Goal: Task Accomplishment & Management: Use online tool/utility

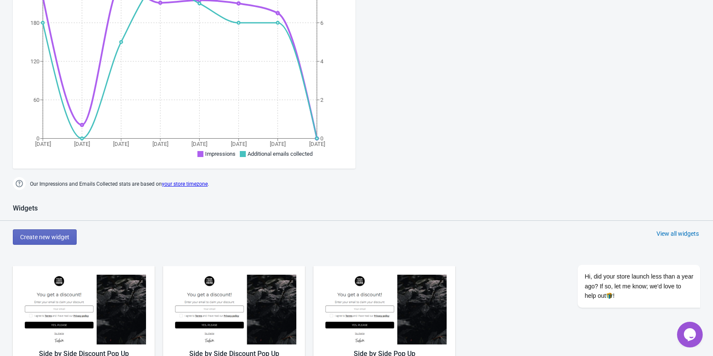
scroll to position [257, 0]
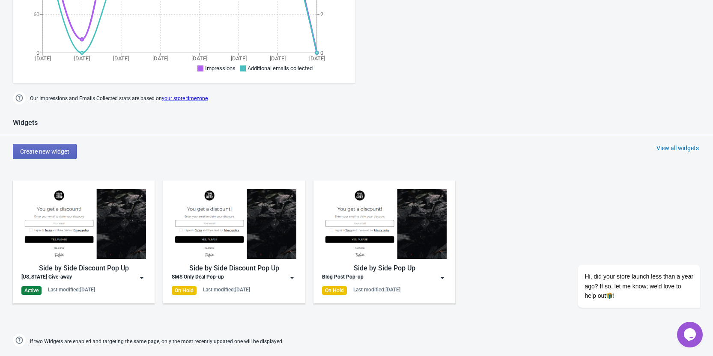
click at [143, 278] on img at bounding box center [142, 278] width 9 height 9
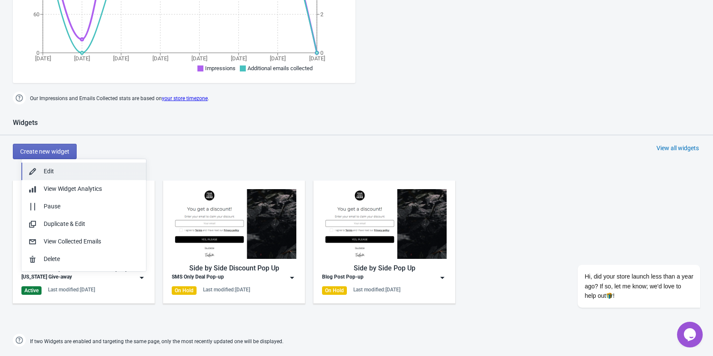
click at [59, 171] on div "Edit" at bounding box center [92, 171] width 96 height 9
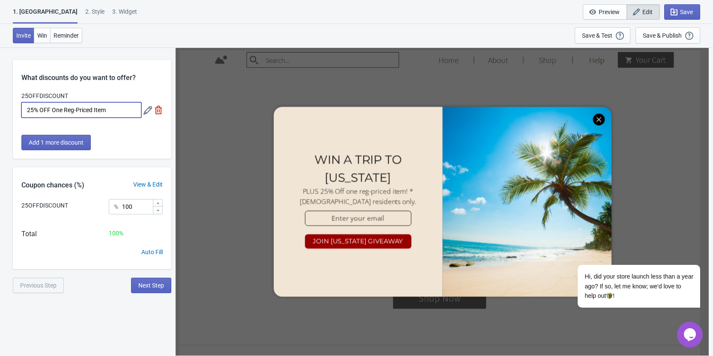
click at [110, 110] on input "25% OFF One Reg-Priced Item" at bounding box center [81, 109] width 120 height 15
click at [149, 286] on span "Next Step" at bounding box center [151, 285] width 26 height 7
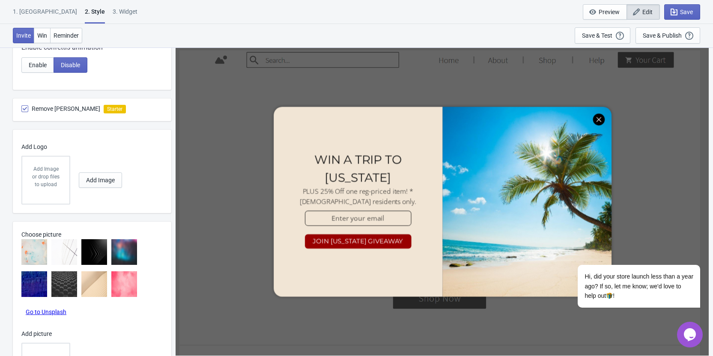
scroll to position [540, 0]
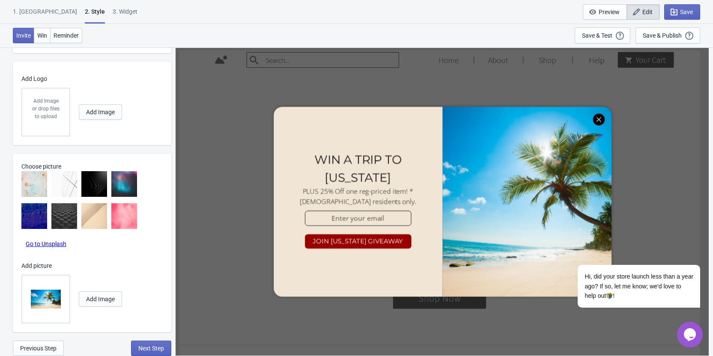
click at [42, 301] on img at bounding box center [46, 300] width 30 height 30
click at [0, 0] on input "file" at bounding box center [0, 0] width 0 height 0
radio input "true"
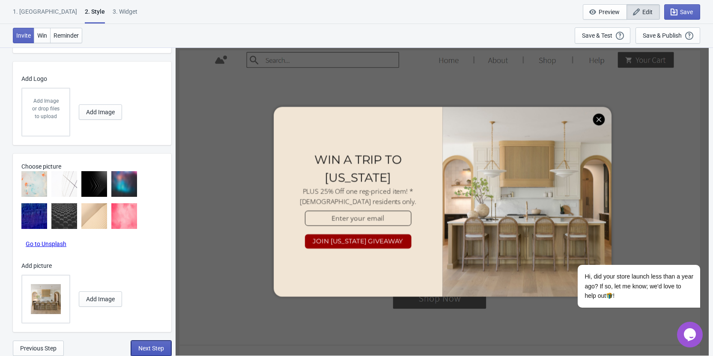
click at [144, 349] on span "Next Step" at bounding box center [151, 348] width 26 height 7
select select "homepageOnly"
select select "once_per_user"
select select "tab"
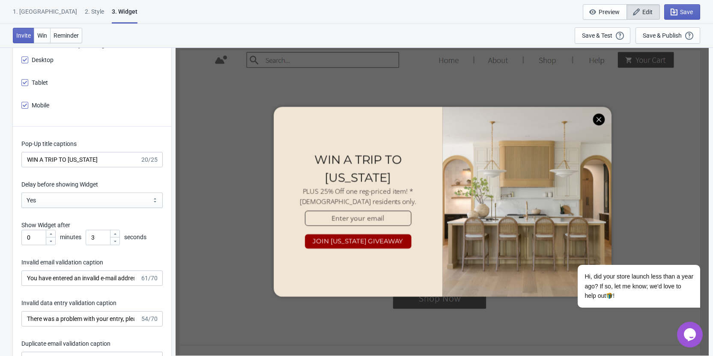
scroll to position [1191, 0]
click at [102, 157] on input "WIN A TRIP TO [US_STATE]" at bounding box center [80, 159] width 119 height 15
paste input "$5000 makeover"
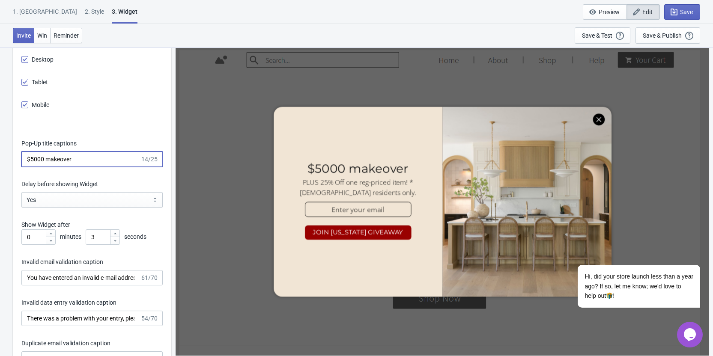
click at [33, 160] on input "$5000 makeover" at bounding box center [80, 159] width 119 height 15
click at [47, 157] on input "$5,000 makeover" at bounding box center [80, 159] width 119 height 15
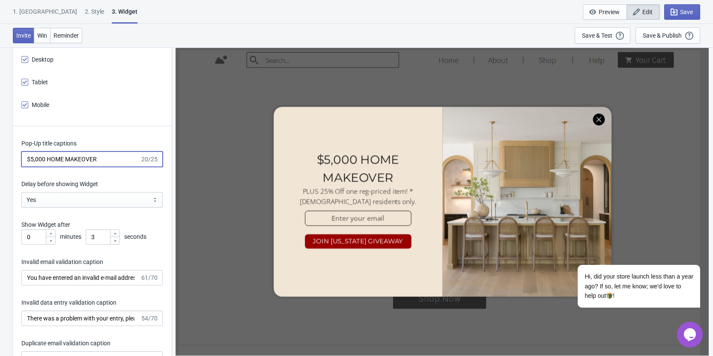
click at [28, 156] on input "$5,000 HOME MAKEOVER" at bounding box center [80, 159] width 119 height 15
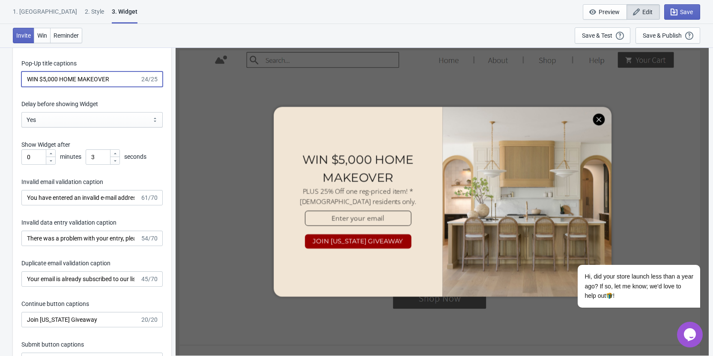
scroll to position [1320, 0]
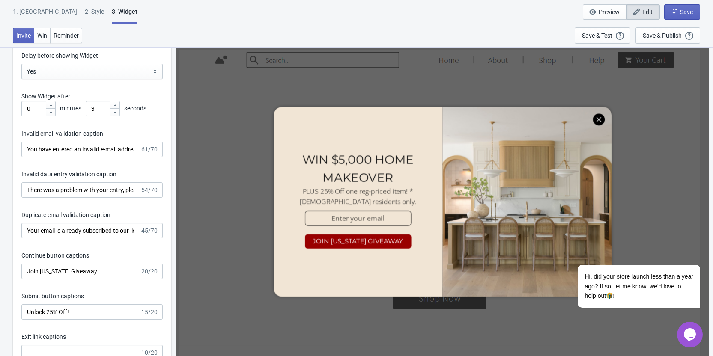
type input "WIN $5,000 HOME MAKEOVER"
click at [58, 271] on input "Join [US_STATE] Giveaway" at bounding box center [80, 271] width 119 height 15
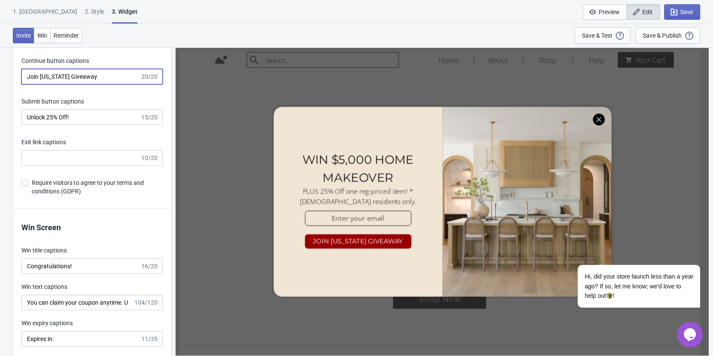
scroll to position [1534, 0]
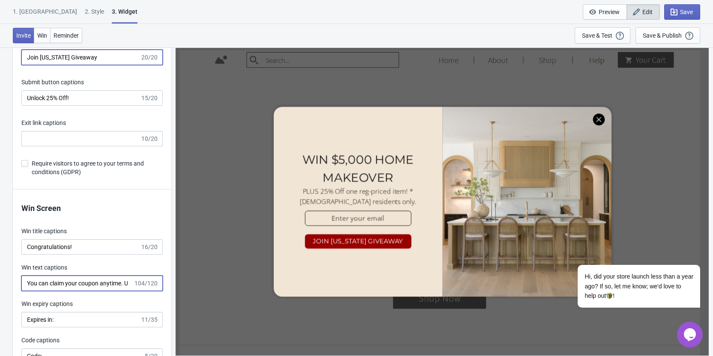
click at [69, 281] on input "You can claim your coupon anytime. Use it at checkout or in-store. **discount f…" at bounding box center [77, 283] width 112 height 15
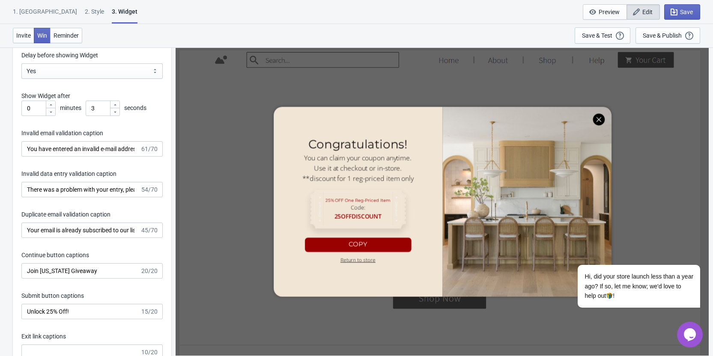
scroll to position [1320, 0]
click at [89, 273] on input "Join [US_STATE] Giveaway" at bounding box center [80, 271] width 119 height 15
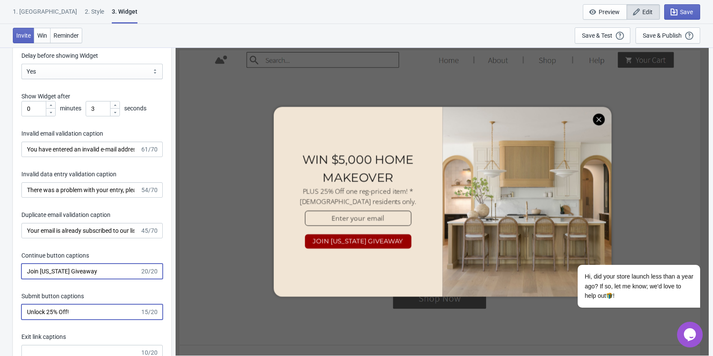
click at [75, 312] on input "Unlock 25% Off!" at bounding box center [80, 312] width 119 height 15
click at [93, 267] on input "Join [US_STATE] Giveaway" at bounding box center [80, 271] width 119 height 15
click at [38, 314] on input "Unlock 25% Off!" at bounding box center [80, 312] width 119 height 15
click at [79, 147] on input "You have entered an invalid e-mail address. Please try again." at bounding box center [80, 149] width 119 height 15
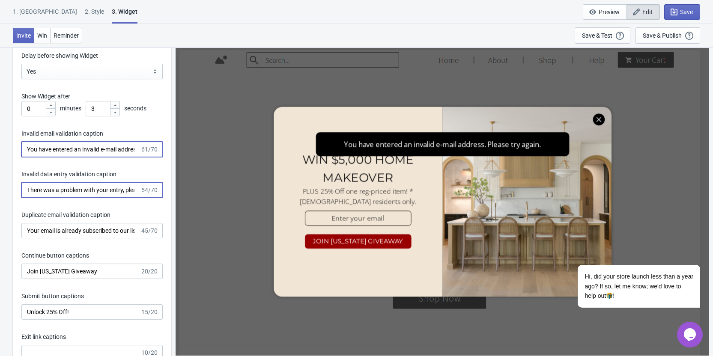
click at [76, 189] on input "There was a problem with your entry, please try again." at bounding box center [80, 190] width 119 height 15
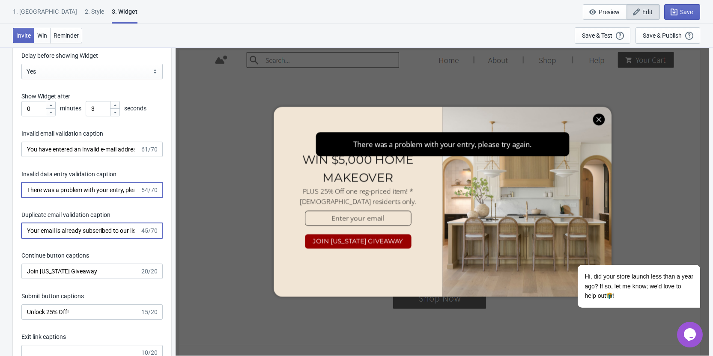
click at [69, 226] on input "Your email is already subscribed to our list." at bounding box center [80, 230] width 119 height 15
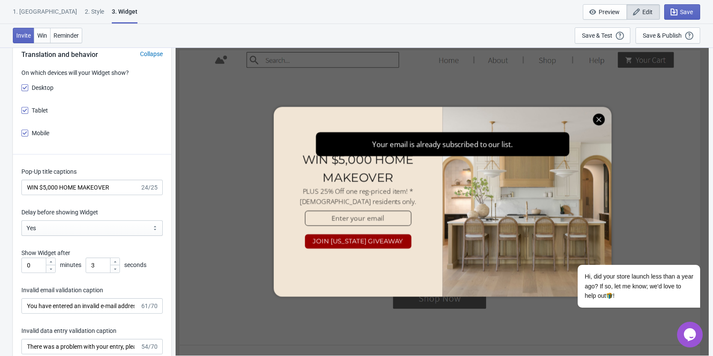
scroll to position [1148, 0]
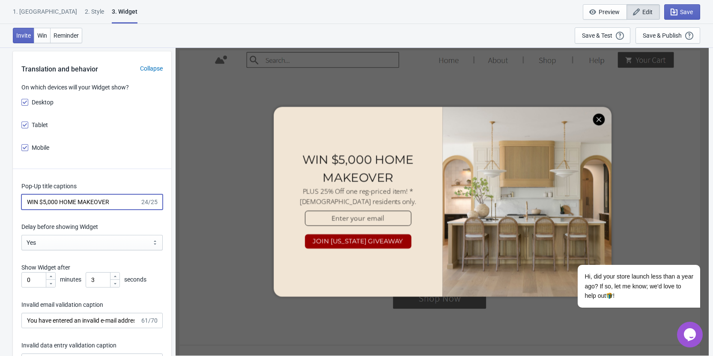
click at [63, 204] on input "WIN $5,000 HOME MAKEOVER" at bounding box center [80, 202] width 119 height 15
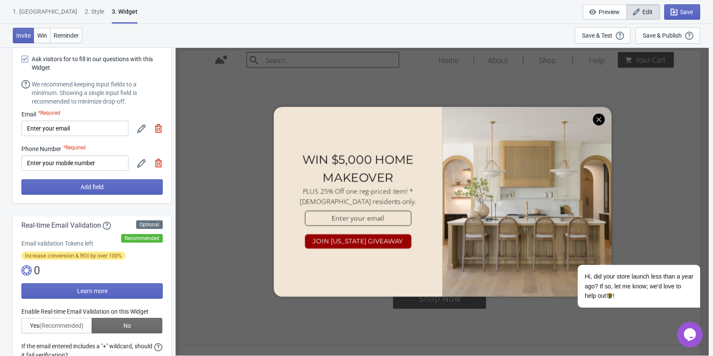
scroll to position [0, 0]
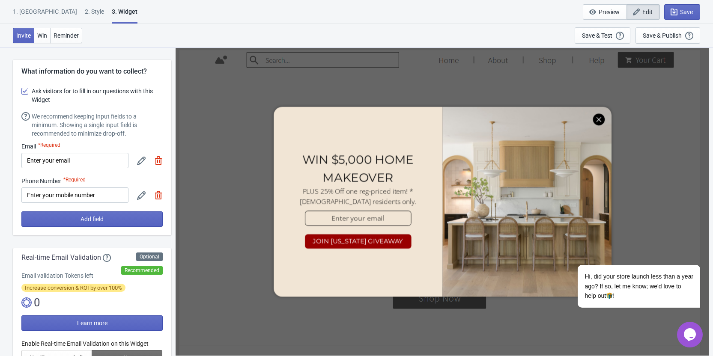
click at [140, 159] on icon at bounding box center [141, 161] width 9 height 9
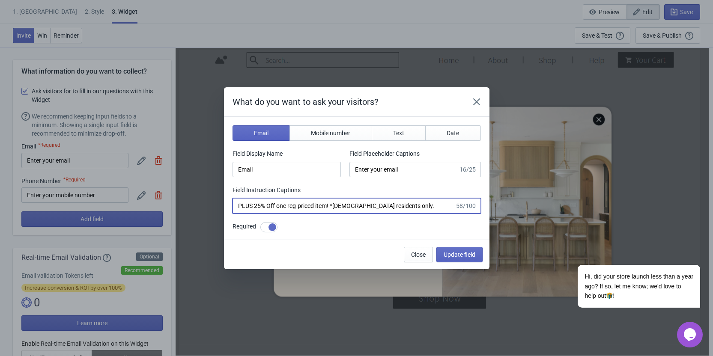
click at [255, 207] on input "PLUS 25% Off one reg-priced item! *[DEMOGRAPHIC_DATA] residents only." at bounding box center [344, 205] width 222 height 15
click at [254, 206] on input "PLUS FREE Interior Design Consult25% Off one reg-priced item! *[DEMOGRAPHIC_DAT…" at bounding box center [344, 205] width 222 height 15
click at [330, 204] on input "PLUS FREE Interior Design Consult25% Off one reg-priced item! *[DEMOGRAPHIC_DAT…" at bounding box center [344, 205] width 222 height 15
type input "PLUS FREE Interior Design Consult and 25% Off one reg-priced item! *[DEMOGRAPHI…"
click at [454, 257] on span "Update field" at bounding box center [460, 255] width 32 height 7
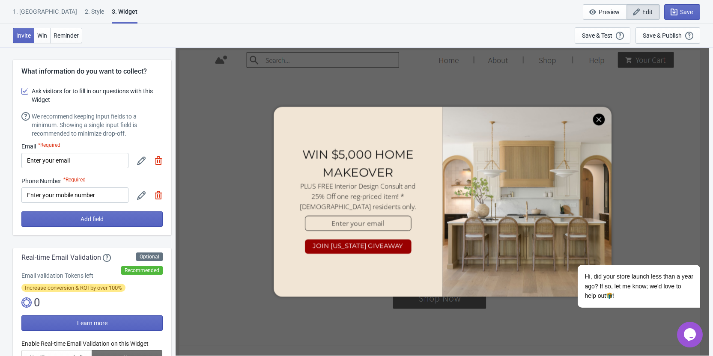
click at [139, 160] on icon at bounding box center [141, 161] width 9 height 9
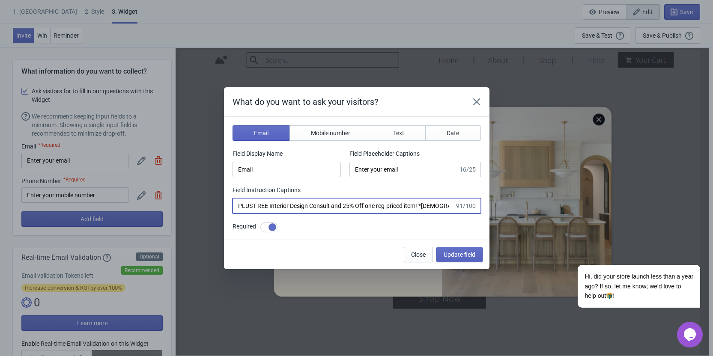
drag, startPoint x: 331, startPoint y: 207, endPoint x: 438, endPoint y: 209, distance: 107.1
click at [421, 206] on input "PLUS FREE Interior Design Consult and 25% Off one reg-priced item! *[DEMOGRAPHI…" at bounding box center [344, 205] width 222 height 15
type input "PLUS FREE Interior Design Consult. *[DEMOGRAPHIC_DATA] residents only."
click at [454, 258] on button "Update field" at bounding box center [460, 254] width 46 height 15
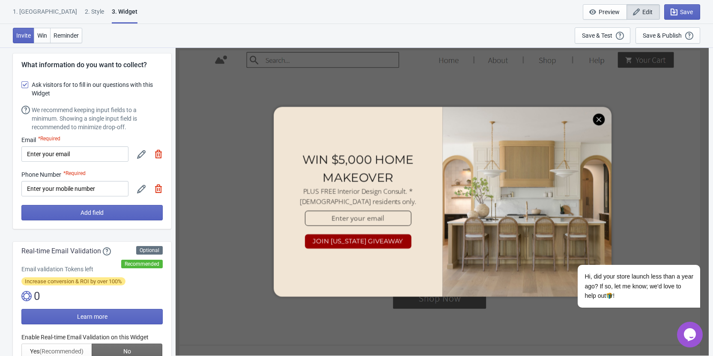
scroll to position [43, 0]
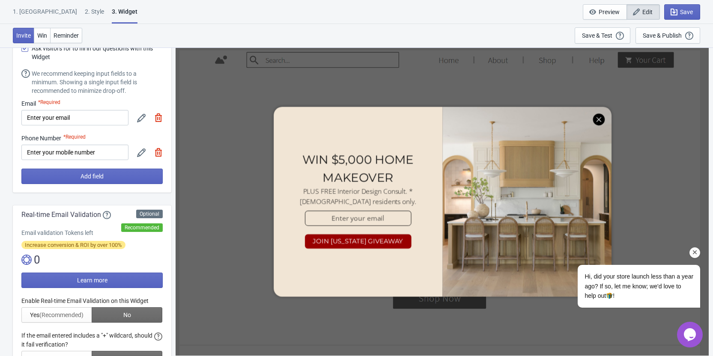
drag, startPoint x: 697, startPoint y: 254, endPoint x: 806, endPoint y: 503, distance: 271.9
click at [697, 254] on icon "Chat attention grabber" at bounding box center [696, 253] width 8 height 8
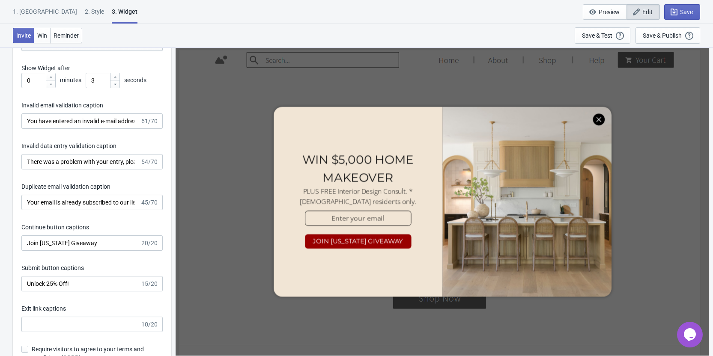
scroll to position [1371, 0]
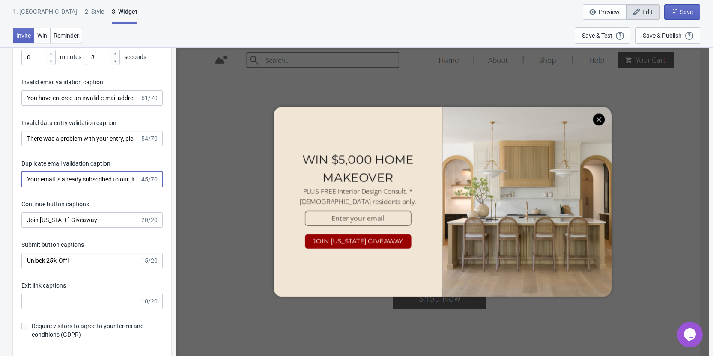
click at [104, 176] on input "Your email is already subscribed to our list." at bounding box center [80, 179] width 119 height 15
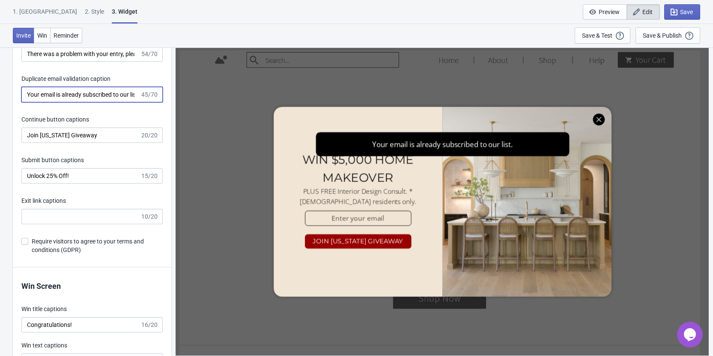
scroll to position [1457, 0]
click at [99, 174] on input "Unlock 25% Off!" at bounding box center [80, 175] width 119 height 15
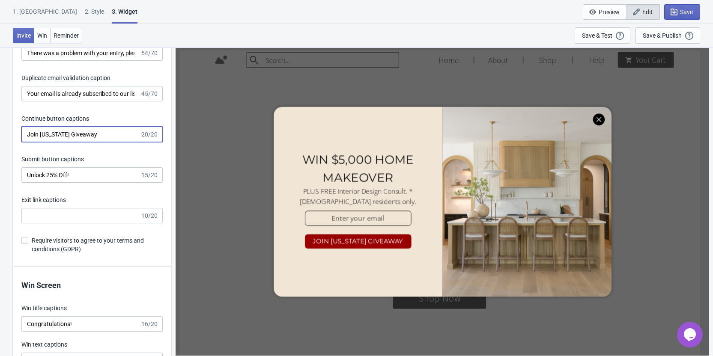
click at [96, 138] on input "Join [US_STATE] Giveaway" at bounding box center [80, 134] width 119 height 15
click at [92, 173] on input "Unlock 25% Off!" at bounding box center [80, 175] width 119 height 15
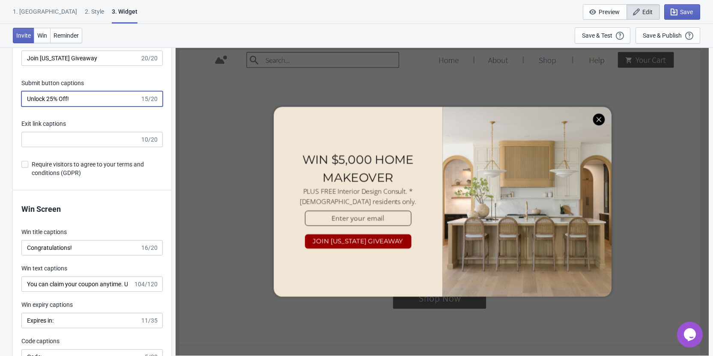
scroll to position [1542, 0]
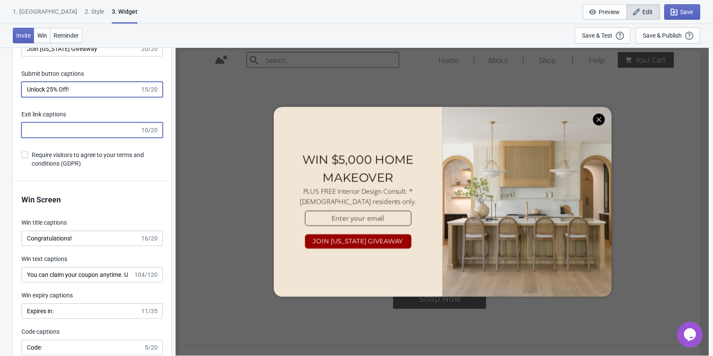
click at [99, 131] on input "Exit link captions" at bounding box center [80, 130] width 119 height 15
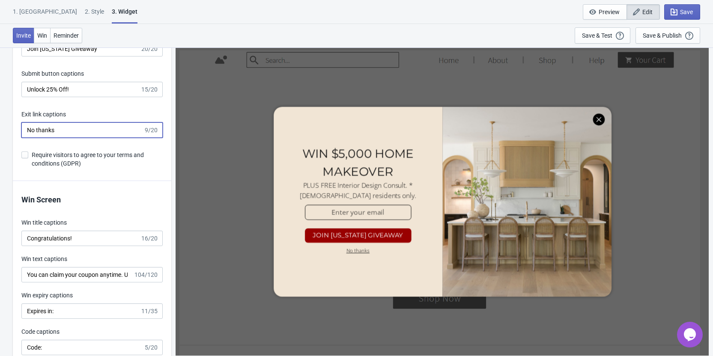
click at [33, 132] on input "No thanks" at bounding box center [82, 130] width 122 height 15
click at [69, 129] on input "No, thanks" at bounding box center [80, 130] width 119 height 15
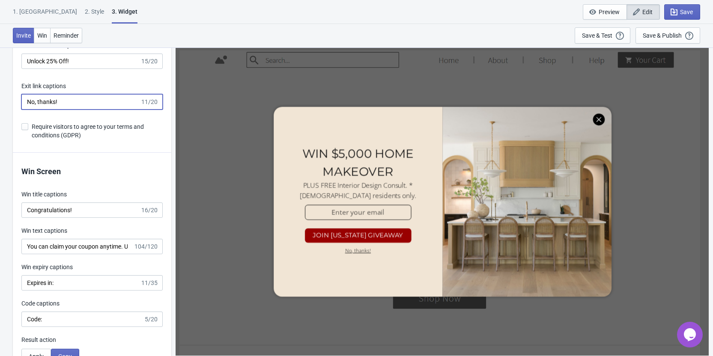
scroll to position [1585, 0]
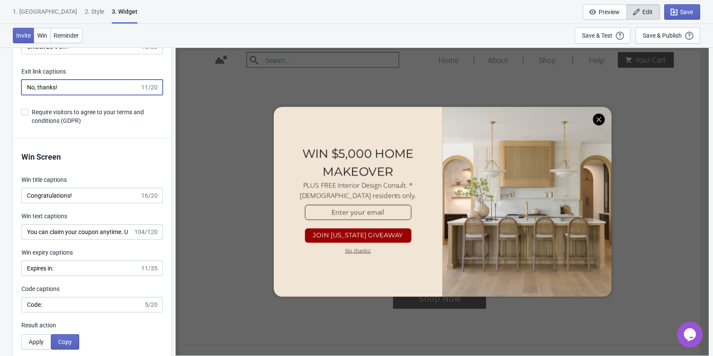
type input "No, thanks!"
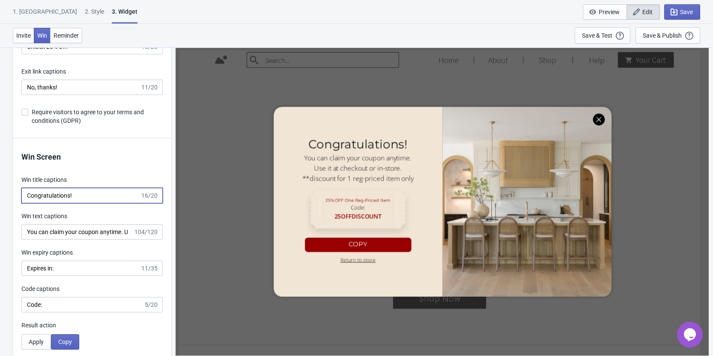
click at [84, 199] on input "Congratulations!" at bounding box center [80, 195] width 119 height 15
drag, startPoint x: 84, startPoint y: 196, endPoint x: 15, endPoint y: 199, distance: 69.5
click at [15, 199] on div "Win Screen Win title captions Congratulations! 16/20 Win text captions You can …" at bounding box center [92, 303] width 159 height 330
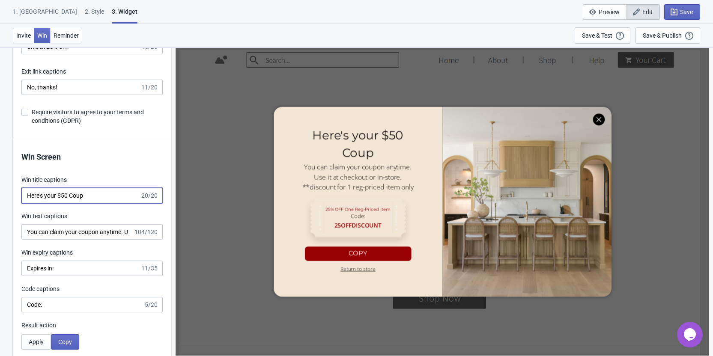
drag, startPoint x: 100, startPoint y: 197, endPoint x: -48, endPoint y: 186, distance: 149.1
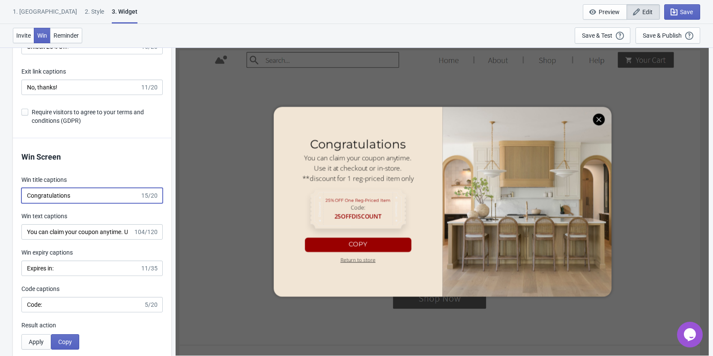
type input "Congratulations!"
click at [55, 230] on input "You can claim your coupon anytime. Use it at checkout or in-store. **discount f…" at bounding box center [77, 232] width 112 height 15
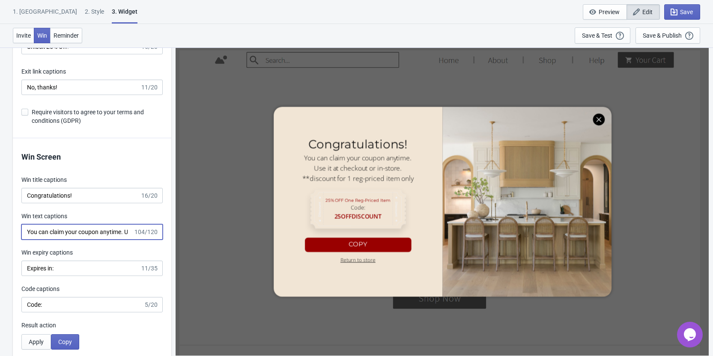
click at [78, 235] on input "You can claim your coupon anytime. Use it at checkout or in-store. **discount f…" at bounding box center [77, 232] width 112 height 15
paste input "get $50 in-store coupon that you can use towards your first purchase. Use it at…"
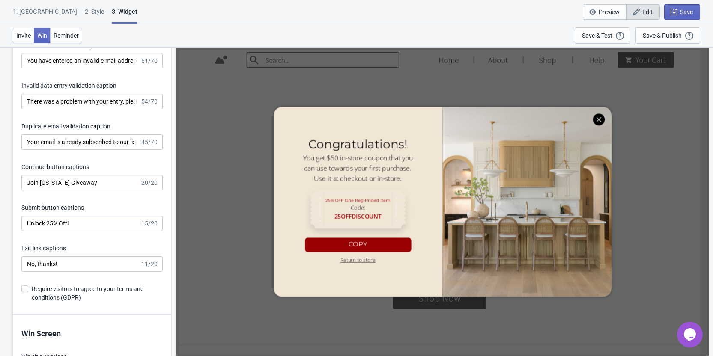
scroll to position [1398, 0]
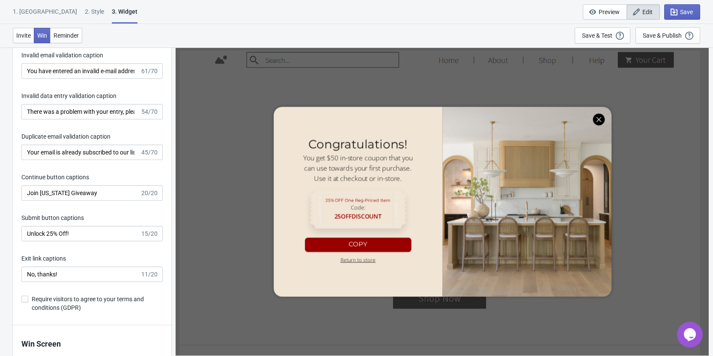
type input "You get $50 in-store coupon that you can use towards your first purchase. Use i…"
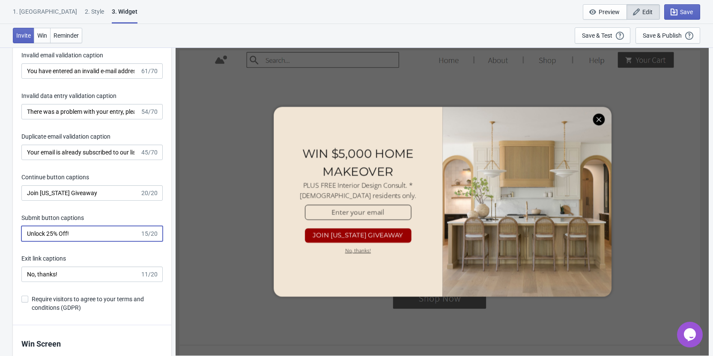
drag, startPoint x: 56, startPoint y: 234, endPoint x: 64, endPoint y: 240, distance: 10.6
click at [48, 232] on input "Unlock 25% Off!" at bounding box center [80, 233] width 119 height 15
type input "Unlock $50 Coupon!"
click at [92, 191] on input "Join [US_STATE] Giveaway" at bounding box center [80, 193] width 119 height 15
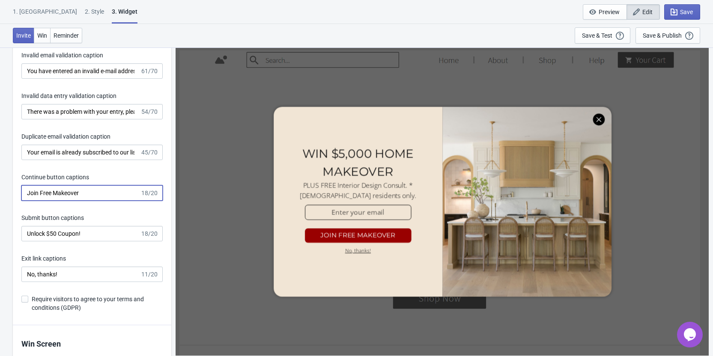
type input "Join Free Makeover"
click at [93, 230] on input "Unlock $50 Coupon!" at bounding box center [80, 233] width 119 height 15
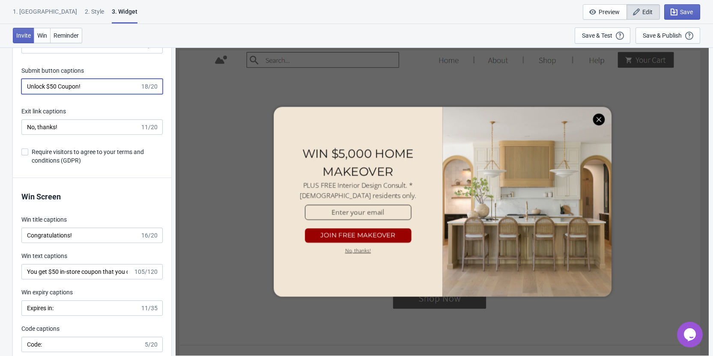
scroll to position [1569, 0]
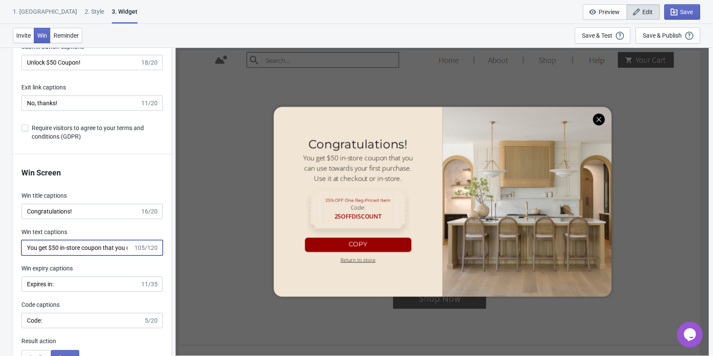
click at [94, 246] on input "You get $50 in-store coupon that you can use towards your first purchase. Use i…" at bounding box center [77, 247] width 112 height 15
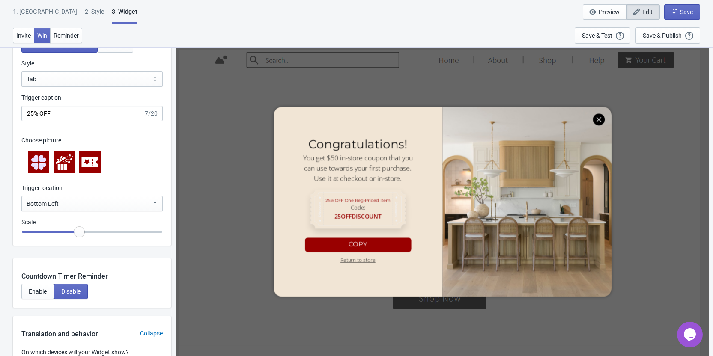
scroll to position [798, 0]
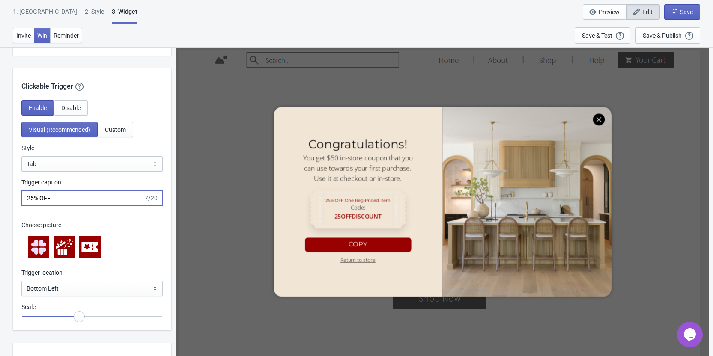
click at [88, 195] on input "25% OFF" at bounding box center [82, 198] width 122 height 15
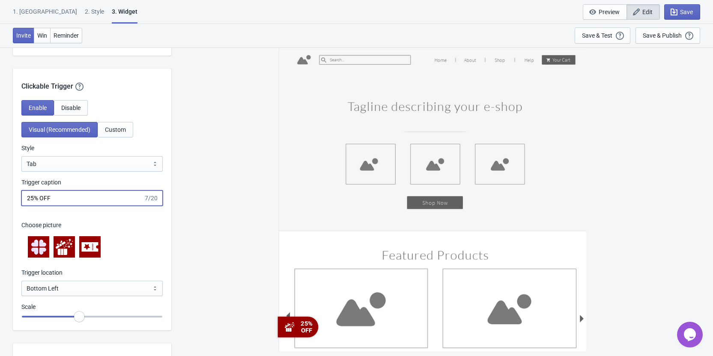
drag, startPoint x: 58, startPoint y: 198, endPoint x: -10, endPoint y: 197, distance: 68.1
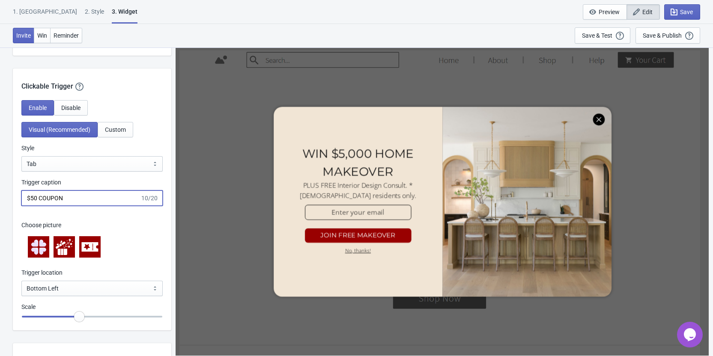
click at [87, 250] on icon at bounding box center [89, 247] width 17 height 9
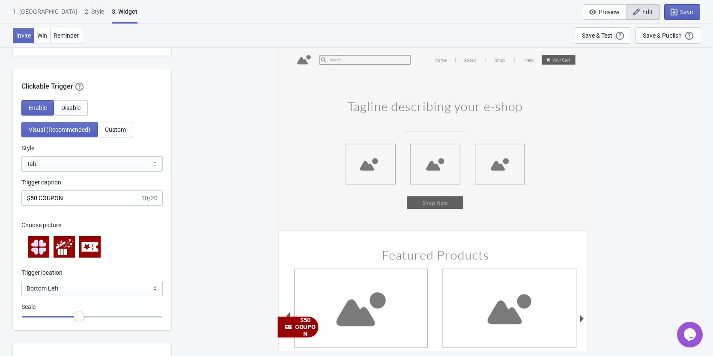
click at [63, 247] on icon at bounding box center [64, 247] width 17 height 17
click at [49, 199] on input "$50 COUPON" at bounding box center [80, 198] width 119 height 15
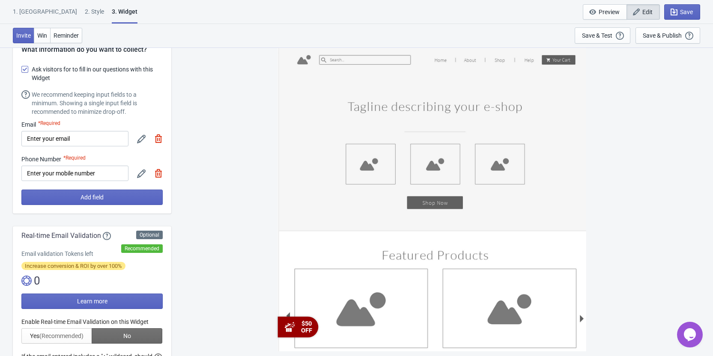
scroll to position [43, 0]
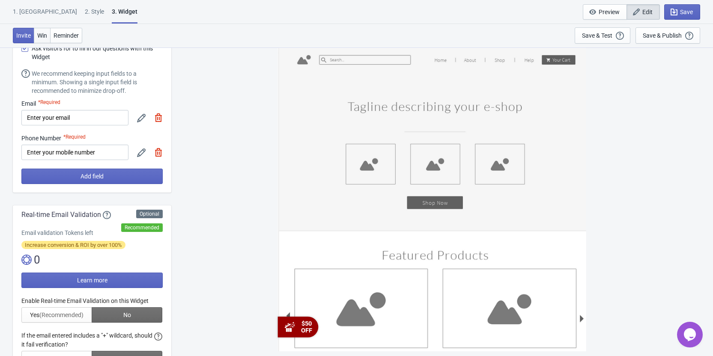
type input "$50 OFF"
click at [41, 33] on span "Win" at bounding box center [42, 35] width 10 height 7
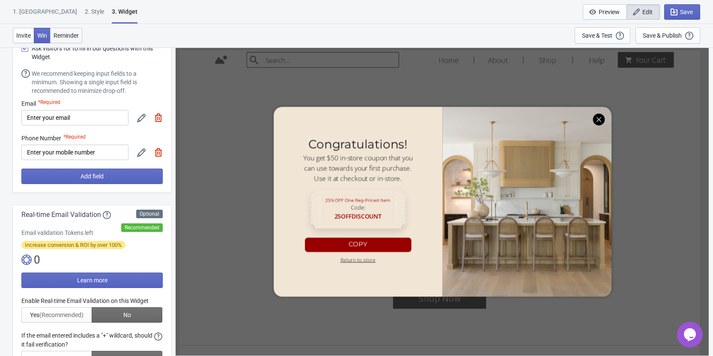
click at [79, 38] on span "Reminder" at bounding box center [66, 35] width 25 height 7
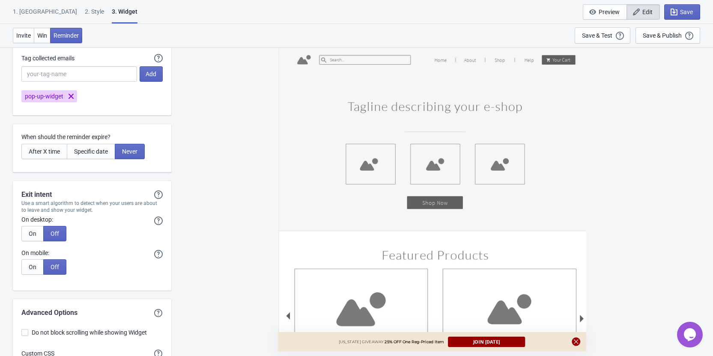
scroll to position [2169, 0]
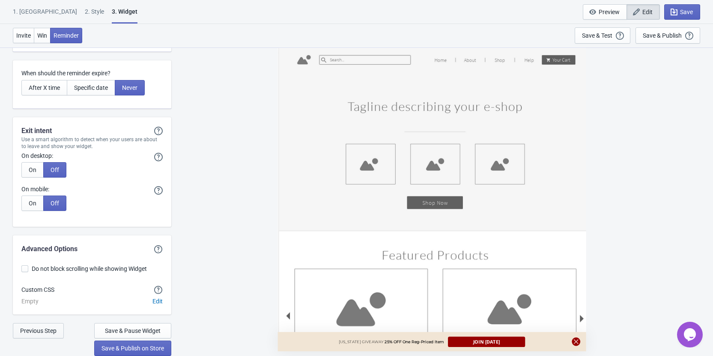
click at [42, 332] on span "Previous Step" at bounding box center [38, 331] width 36 height 7
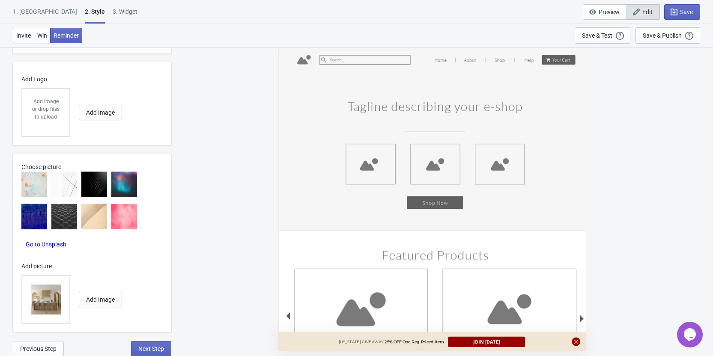
scroll to position [540, 0]
click at [423, 345] on div "[US_STATE] GIVEAWAY 25% OFF One Reg-Priced Item" at bounding box center [393, 342] width 109 height 6
click at [38, 349] on span "Previous Step" at bounding box center [38, 348] width 36 height 7
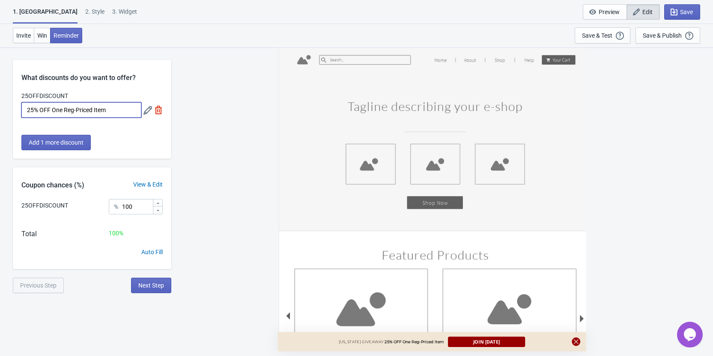
click at [123, 110] on input "25% OFF One Reg-Priced Item" at bounding box center [81, 109] width 120 height 15
click at [147, 111] on icon at bounding box center [148, 110] width 9 height 9
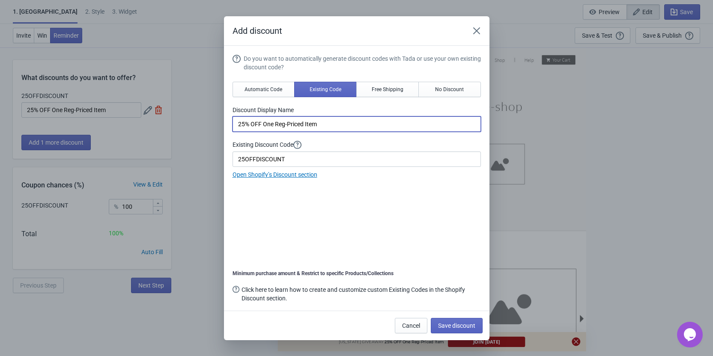
click at [326, 123] on input "25% OFF One Reg-Priced Item" at bounding box center [357, 124] width 249 height 15
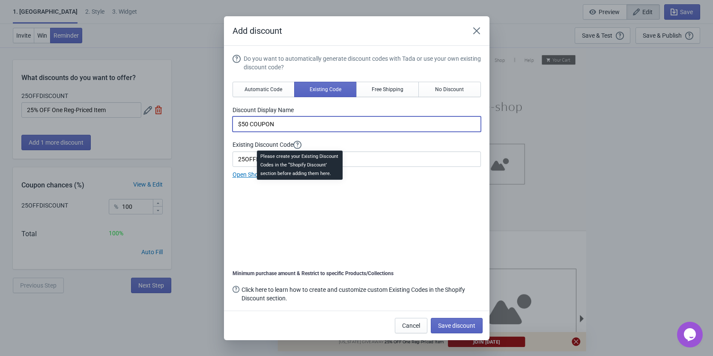
type input "$50 COUPON"
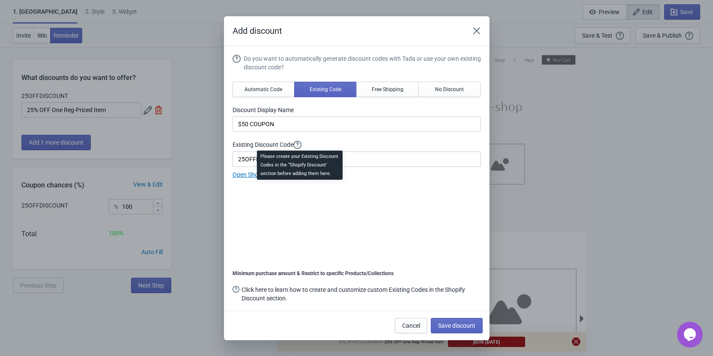
drag, startPoint x: 298, startPoint y: 147, endPoint x: 295, endPoint y: 154, distance: 7.5
click at [293, 153] on div "Please create your Existing Discount Codes in the “Shopify Discount’ section be…" at bounding box center [299, 168] width 99 height 38
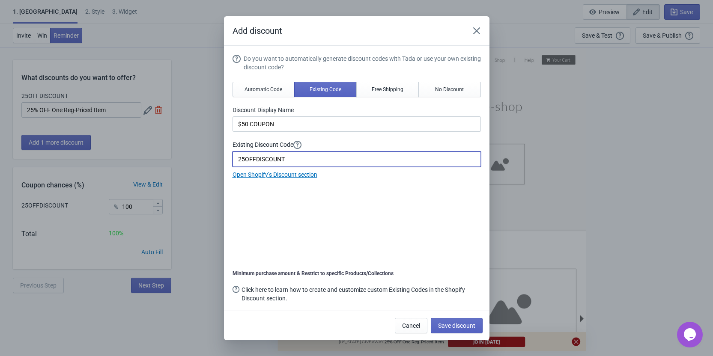
click at [368, 162] on input "25OFFDISCOUNT" at bounding box center [357, 159] width 249 height 15
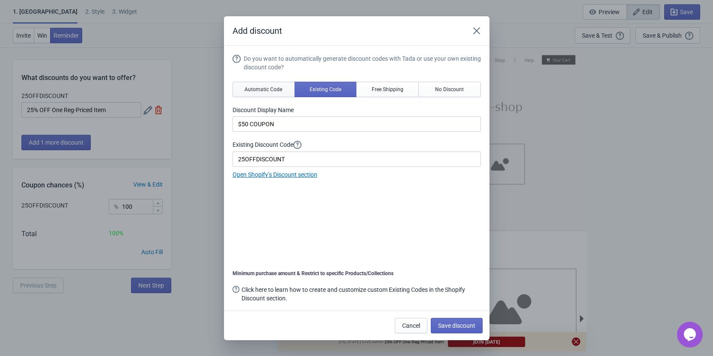
click at [269, 87] on span "Automatic Code" at bounding box center [264, 89] width 38 height 7
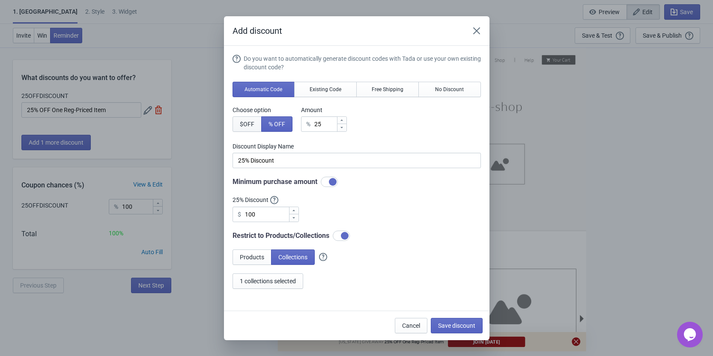
click at [250, 121] on button "$ OFF" at bounding box center [247, 124] width 29 height 15
type input "25$ Discount"
drag, startPoint x: 327, startPoint y: 125, endPoint x: 300, endPoint y: 126, distance: 27.0
click at [300, 126] on div "Choose option $ OFF % OFF Amount $ 25" at bounding box center [357, 119] width 249 height 26
type input "5"
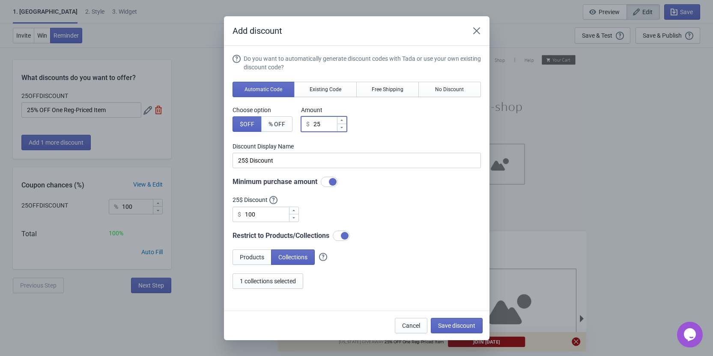
type input "5$ Discount"
type input "50"
type input "50$ Discount"
type input "50"
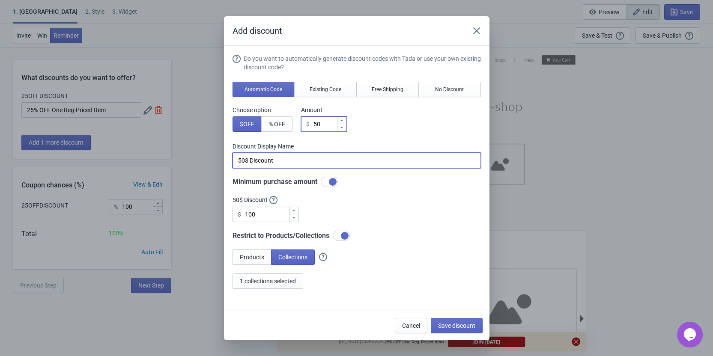
click at [282, 160] on input "50$ Discount" at bounding box center [357, 160] width 249 height 15
click at [238, 159] on input "50$ Discount" at bounding box center [357, 160] width 249 height 15
click at [259, 160] on input "$50 Discount" at bounding box center [357, 160] width 249 height 15
type input "$50 OFF"
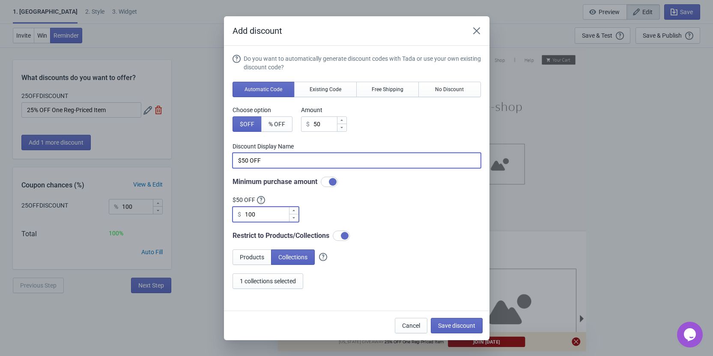
click at [266, 216] on input "100" at bounding box center [267, 214] width 44 height 15
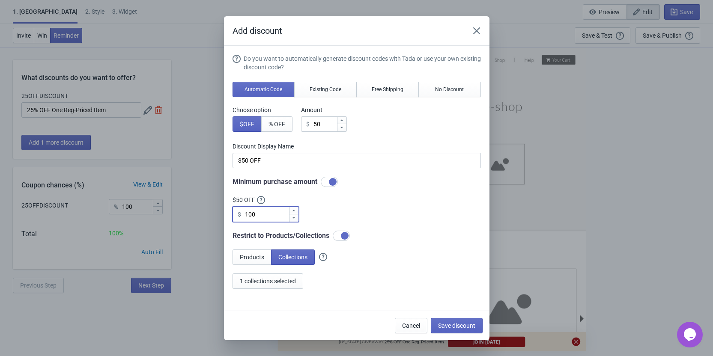
drag, startPoint x: 250, startPoint y: 214, endPoint x: 257, endPoint y: 211, distance: 7.1
click at [251, 214] on input "100" at bounding box center [267, 214] width 44 height 15
click at [359, 203] on div "Do you want to automatically generate discount codes with Tada or use your own …" at bounding box center [357, 171] width 249 height 235
drag, startPoint x: 264, startPoint y: 214, endPoint x: 218, endPoint y: 216, distance: 45.5
click at [218, 216] on div "Add discount Do you want to automatically generate discount codes with Tada or …" at bounding box center [356, 178] width 713 height 324
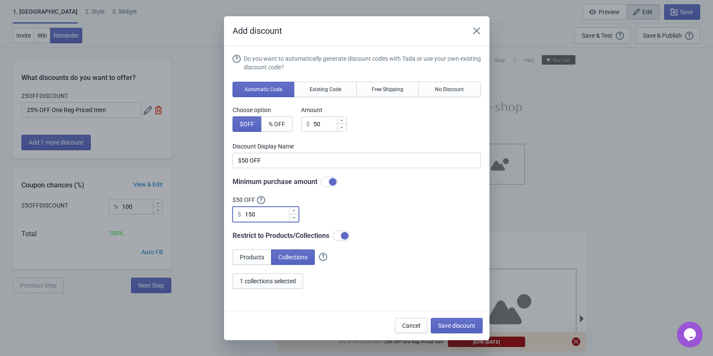
type input "150"
click at [321, 205] on div "Do you want to automatically generate discount codes with Tada or use your own …" at bounding box center [357, 171] width 249 height 235
click at [337, 235] on div at bounding box center [341, 236] width 17 height 10
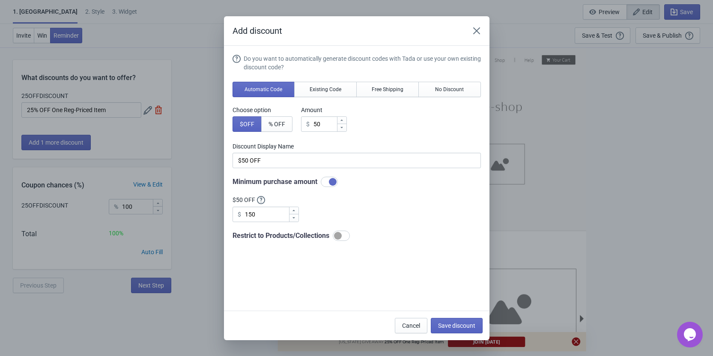
click at [349, 239] on div at bounding box center [341, 236] width 17 height 10
click at [341, 236] on div at bounding box center [341, 236] width 17 height 10
checkbox input "false"
click at [262, 215] on input "150" at bounding box center [267, 214] width 44 height 15
drag, startPoint x: 269, startPoint y: 213, endPoint x: 229, endPoint y: 215, distance: 39.9
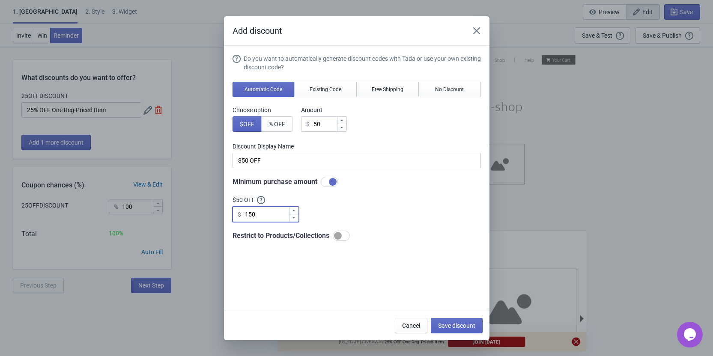
click at [229, 215] on section "Do you want to automatically generate discount codes with Tada or use your own …" at bounding box center [357, 178] width 266 height 265
type input "300"
click at [365, 228] on div "Do you want to automatically generate discount codes with Tada or use your own …" at bounding box center [357, 147] width 249 height 187
click at [258, 213] on input "300" at bounding box center [267, 214] width 44 height 15
click at [405, 217] on div "Do you want to automatically generate discount codes with Tada or use your own …" at bounding box center [357, 147] width 249 height 187
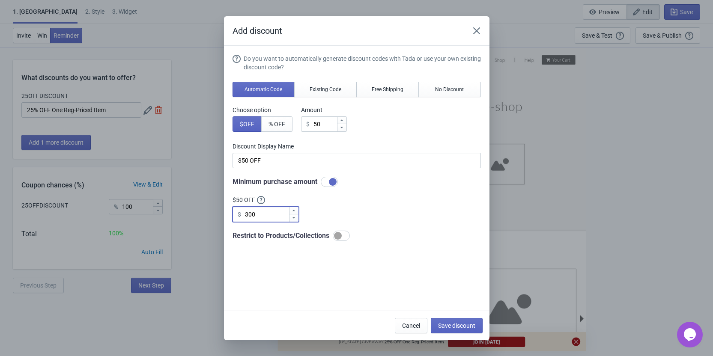
drag, startPoint x: 259, startPoint y: 215, endPoint x: 192, endPoint y: 219, distance: 66.9
click at [192, 218] on div "Add discount Do you want to automatically generate discount codes with Tada or …" at bounding box center [356, 178] width 713 height 324
click at [343, 236] on div at bounding box center [339, 236] width 8 height 8
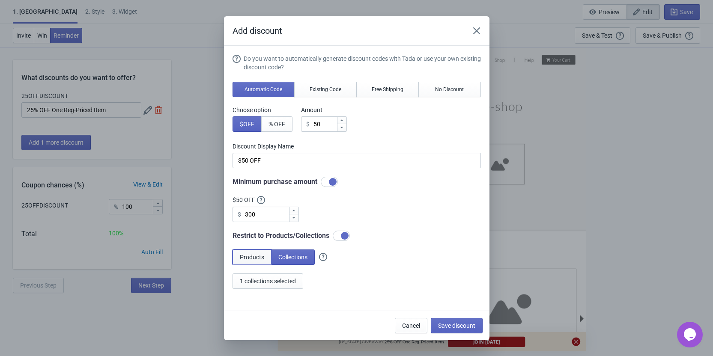
click at [248, 257] on span "Products" at bounding box center [252, 257] width 24 height 7
click at [343, 235] on div at bounding box center [345, 236] width 8 height 8
checkbox input "false"
click at [365, 201] on div "Do you want to automatically generate discount codes with Tada or use your own …" at bounding box center [357, 147] width 249 height 187
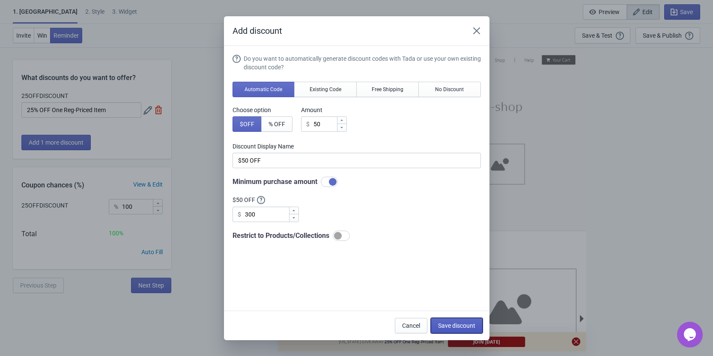
click at [443, 323] on span "Save discount" at bounding box center [456, 326] width 37 height 7
type input "$50 OFF"
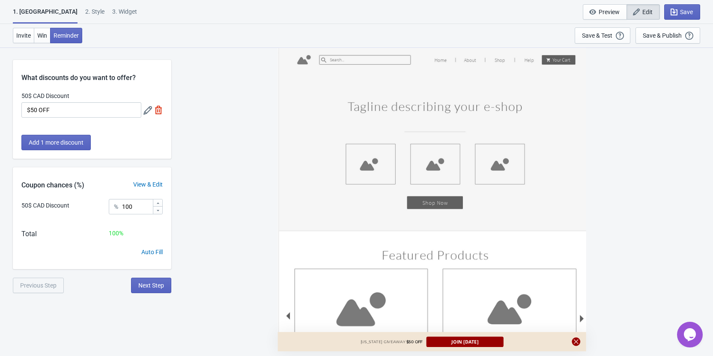
click at [151, 185] on div "View & Edit" at bounding box center [148, 184] width 47 height 9
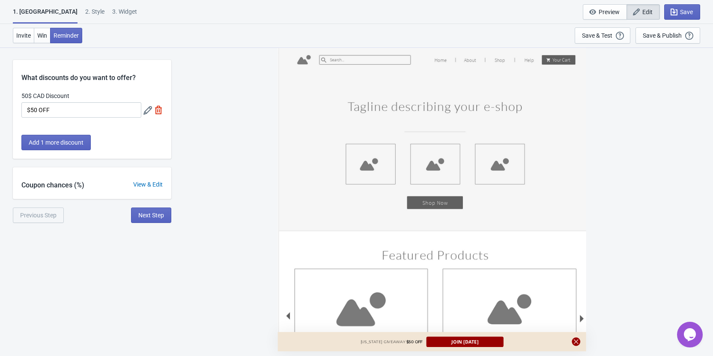
click at [149, 186] on div "View & Edit" at bounding box center [148, 184] width 47 height 9
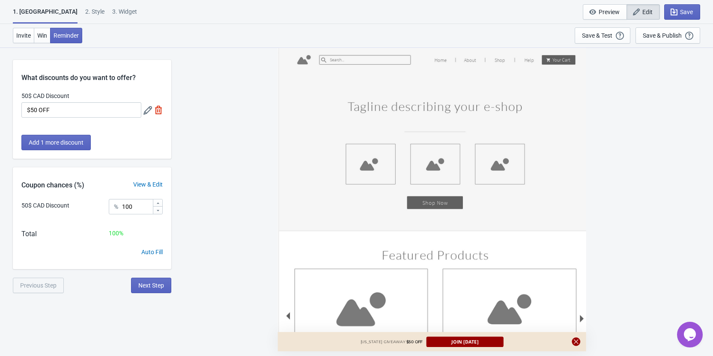
click at [150, 253] on div "Auto Fill" at bounding box center [151, 252] width 21 height 9
click at [58, 110] on input "$50 OFF" at bounding box center [81, 109] width 120 height 15
click at [145, 285] on span "Next Step" at bounding box center [151, 285] width 26 height 7
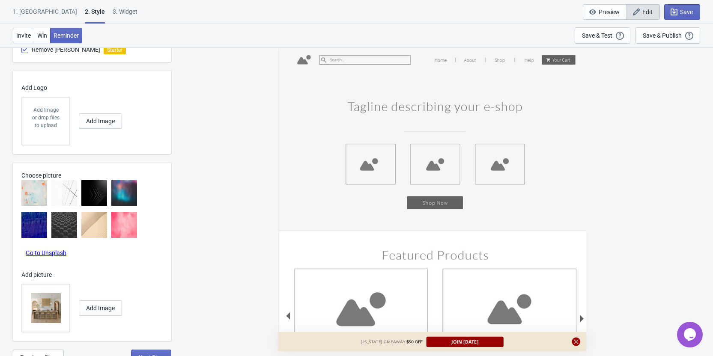
scroll to position [540, 0]
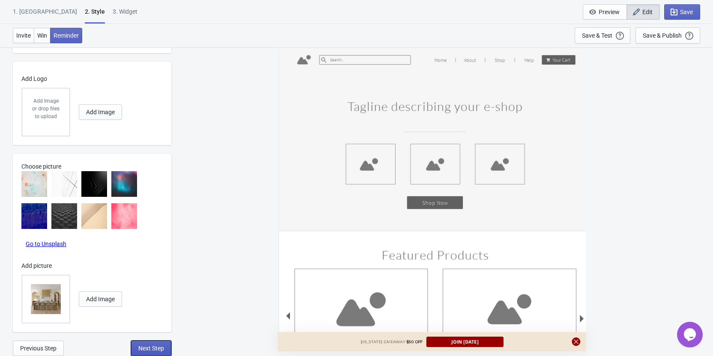
click at [141, 345] on span "Next Step" at bounding box center [151, 348] width 26 height 7
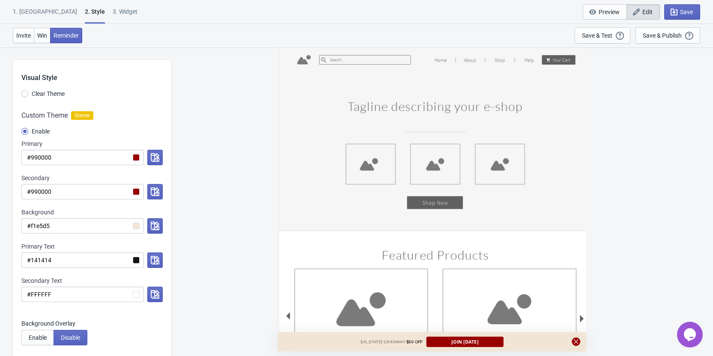
select select "homepageOnly"
select select "once_per_user"
select select "tab"
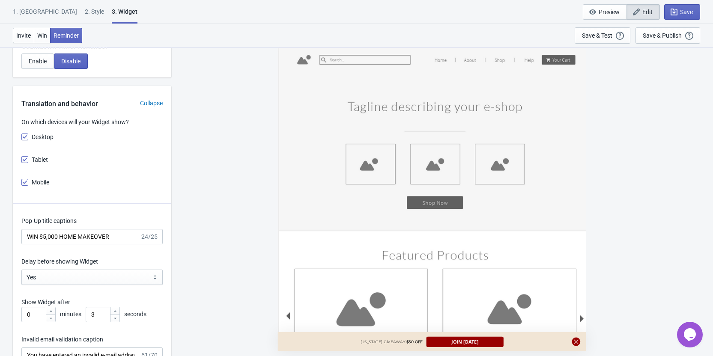
scroll to position [1114, 0]
click at [114, 235] on input "WIN $5,000 HOME MAKEOVER" at bounding box center [80, 236] width 119 height 15
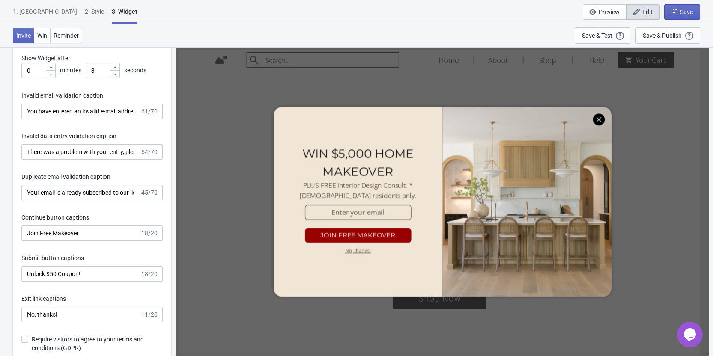
scroll to position [1414, 0]
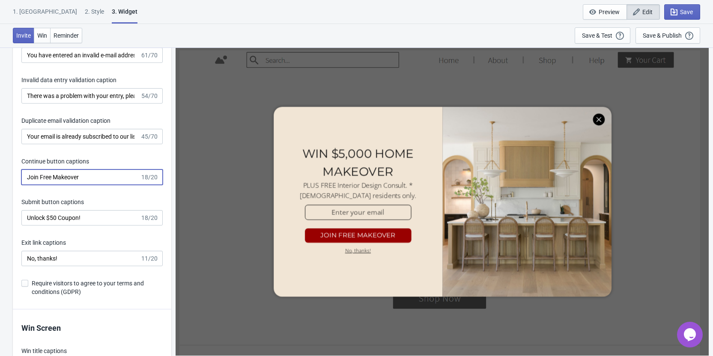
click at [87, 176] on input "Join Free Makeover" at bounding box center [80, 177] width 119 height 15
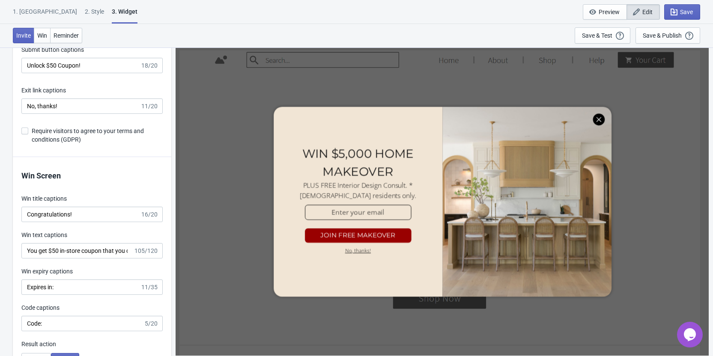
scroll to position [1585, 0]
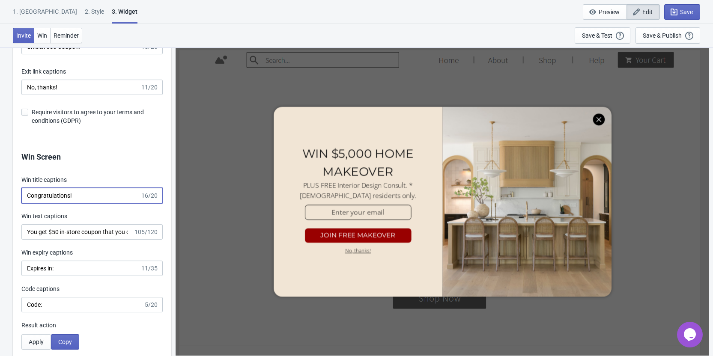
click at [88, 200] on input "Congratulations!" at bounding box center [80, 195] width 119 height 15
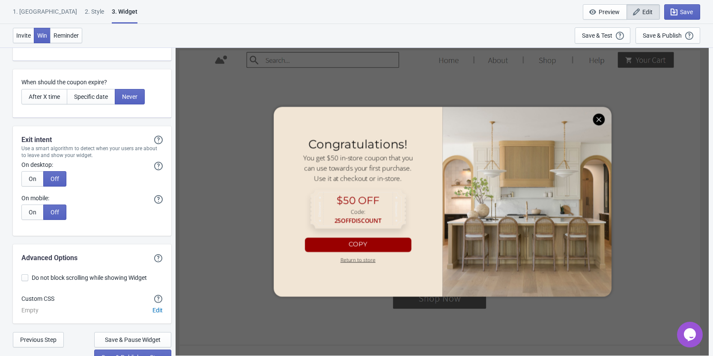
scroll to position [2169, 0]
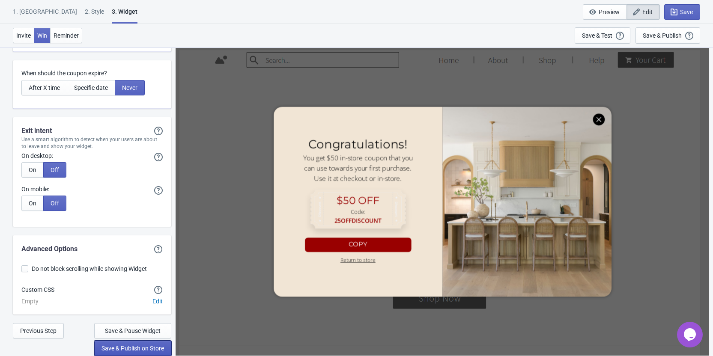
click at [120, 347] on span "Save & Publish on Store" at bounding box center [133, 348] width 63 height 7
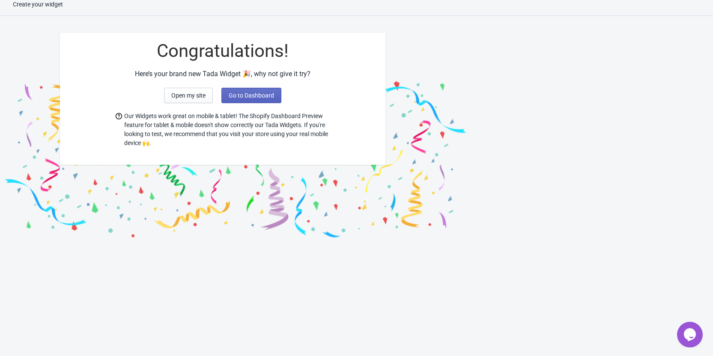
scroll to position [9, 0]
click at [240, 96] on span "Go to Dashboard" at bounding box center [251, 95] width 45 height 7
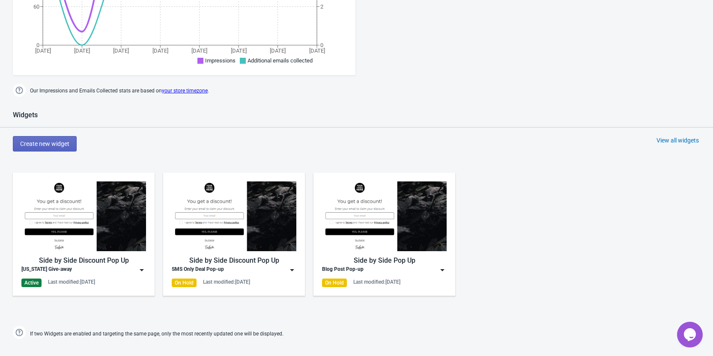
scroll to position [351, 0]
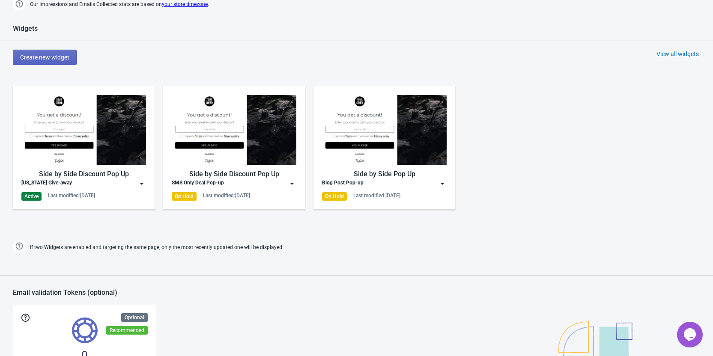
click at [144, 182] on img at bounding box center [142, 184] width 9 height 9
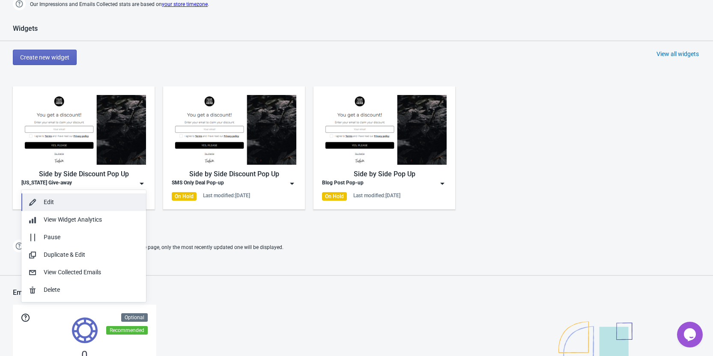
click at [54, 198] on div "Edit" at bounding box center [92, 202] width 96 height 9
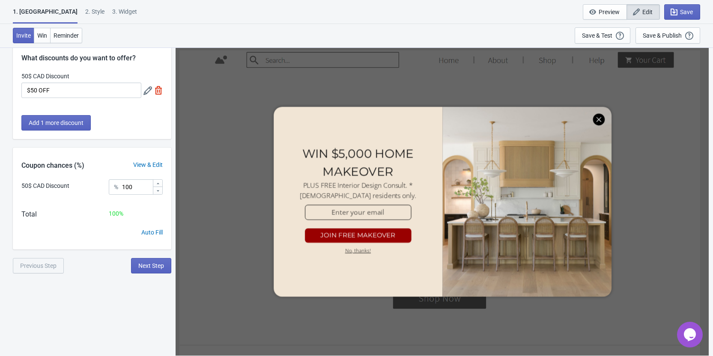
scroll to position [47, 0]
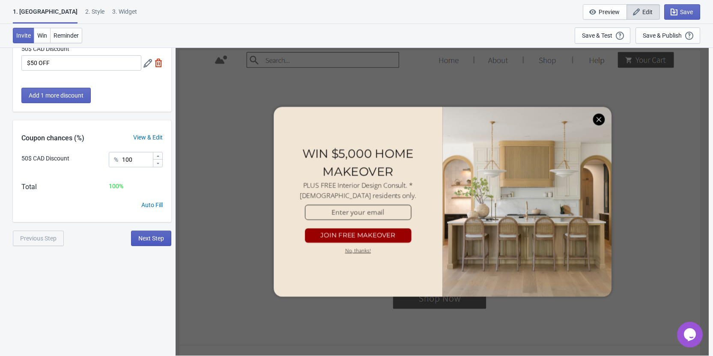
click at [163, 242] on button "Next Step" at bounding box center [151, 238] width 40 height 15
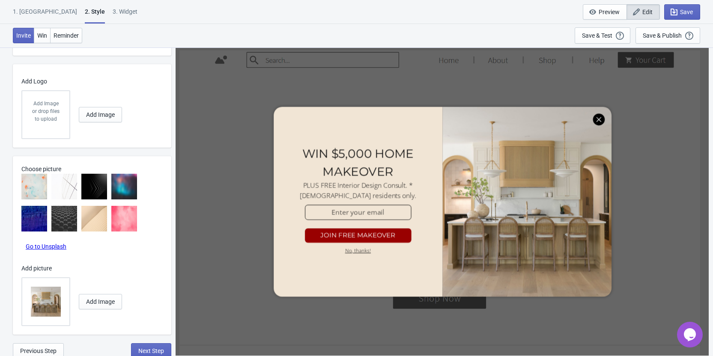
scroll to position [540, 0]
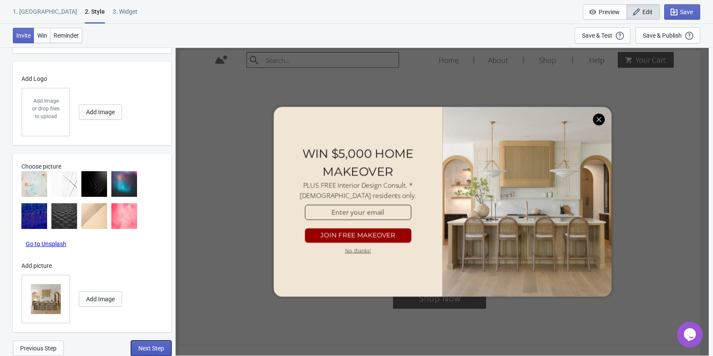
click at [144, 347] on span "Next Step" at bounding box center [151, 348] width 26 height 7
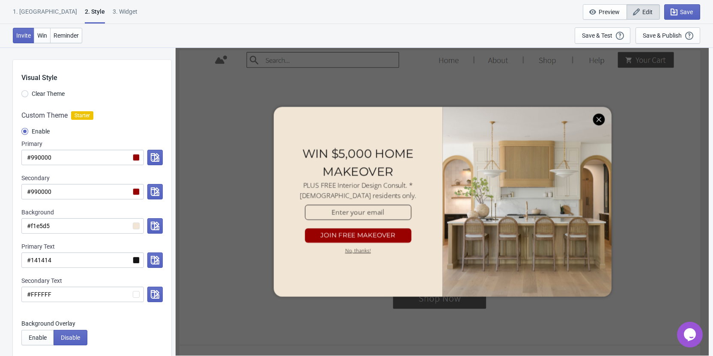
select select "homepageOnly"
select select "once_per_user"
select select "tab"
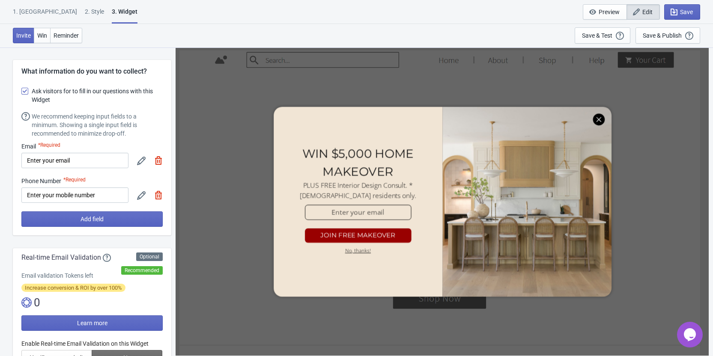
click at [141, 165] on icon at bounding box center [141, 161] width 9 height 9
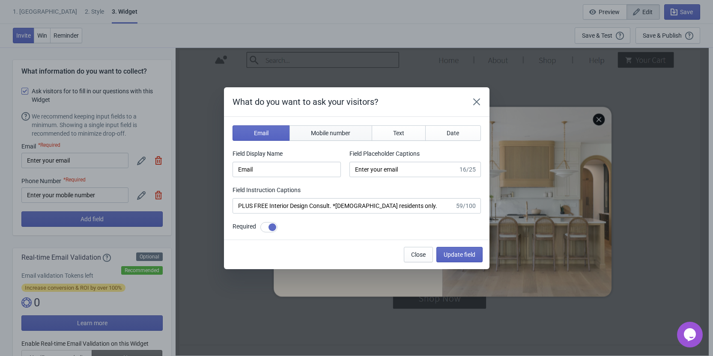
click at [322, 135] on span "Mobile number" at bounding box center [330, 133] width 39 height 7
type input "phone"
type input "Enter your mobile number"
type input "Next, enter your mobile number to get a discount"
checkbox input "false"
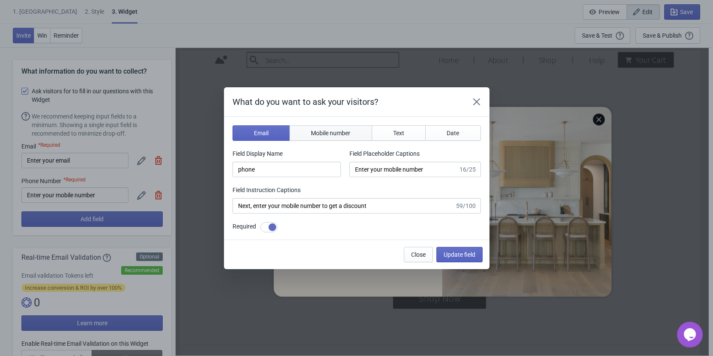
select select "ca"
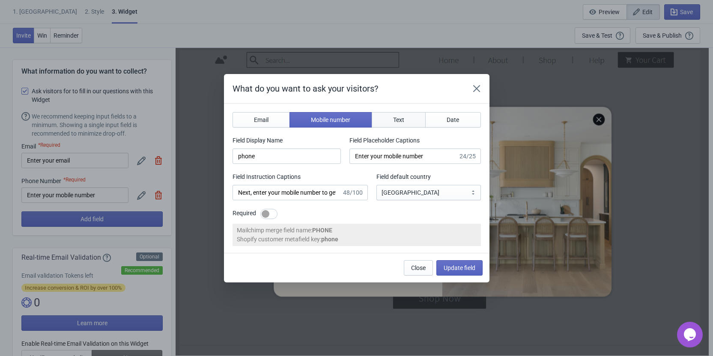
click at [388, 116] on button "Text" at bounding box center [399, 119] width 54 height 15
type input "name"
type input "Enter your name"
type input "Answer this question to get a discount"
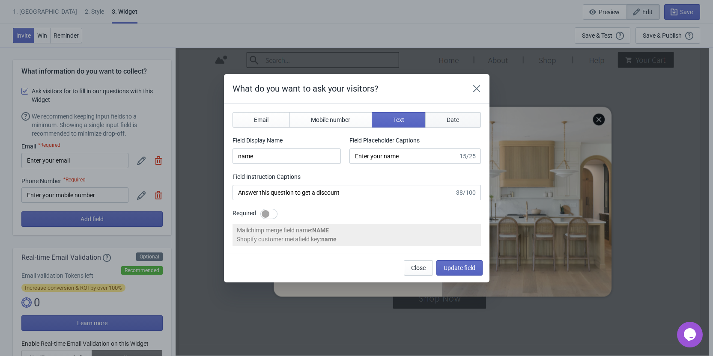
click at [448, 119] on span "Date" at bounding box center [453, 120] width 12 height 7
type input "birthday"
type input "Enter your birthday"
type input "Enter your birthday to get a discount"
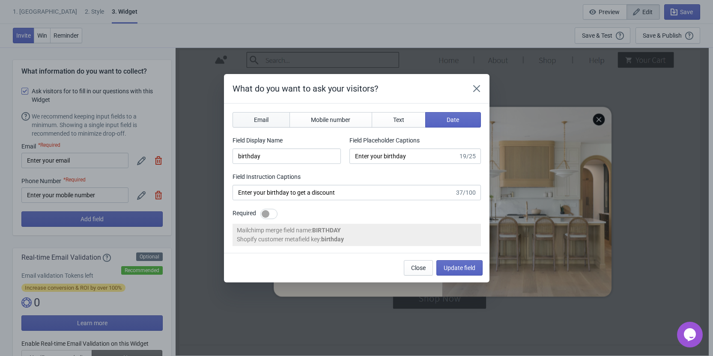
click at [267, 121] on span "Email" at bounding box center [261, 120] width 15 height 7
type input "email"
type input "Enter your email"
type input "Enter your email to get a discount"
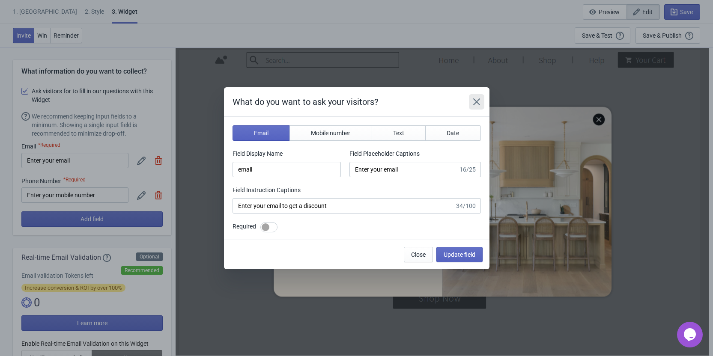
click at [477, 103] on icon "Close" at bounding box center [476, 101] width 7 height 7
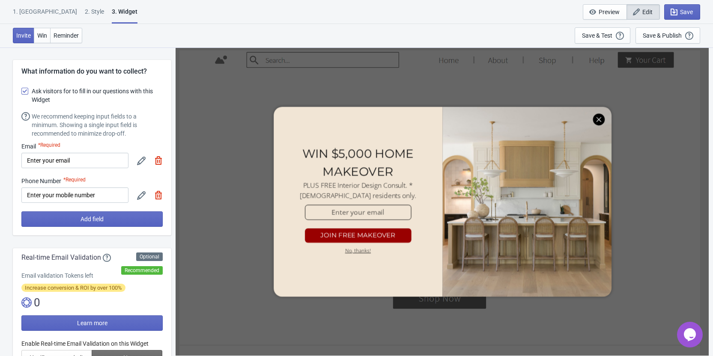
click at [142, 157] on icon at bounding box center [141, 161] width 9 height 9
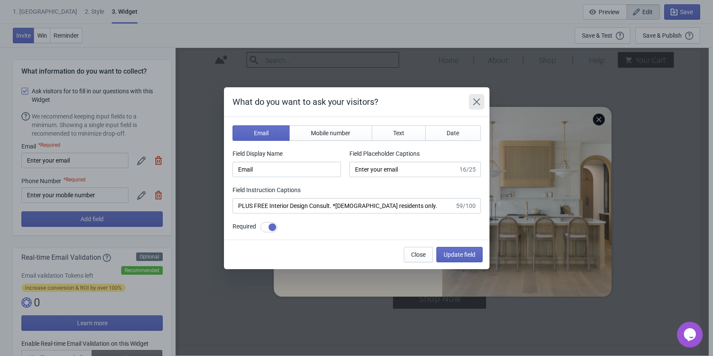
drag, startPoint x: 477, startPoint y: 102, endPoint x: 284, endPoint y: 166, distance: 204.1
click at [477, 102] on icon "Close" at bounding box center [476, 101] width 7 height 7
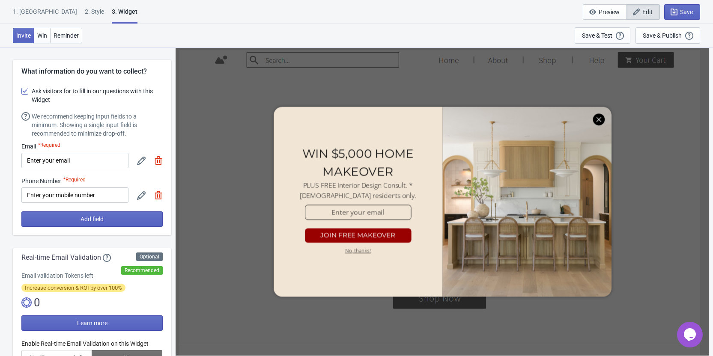
click at [141, 195] on icon at bounding box center [141, 196] width 9 height 9
select select "ca"
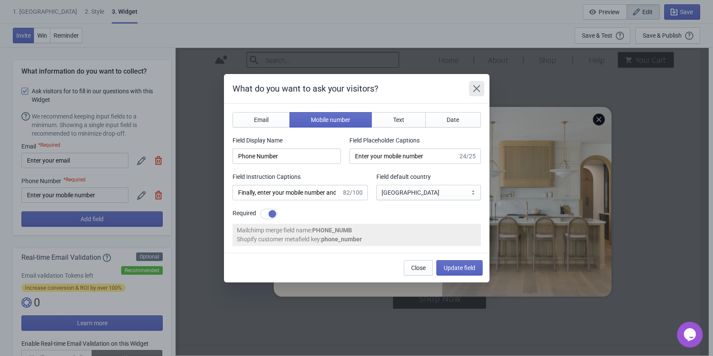
click at [477, 89] on icon "Close" at bounding box center [476, 88] width 7 height 7
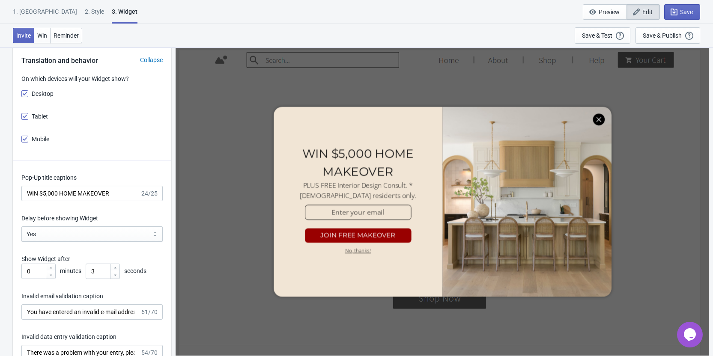
scroll to position [1200, 0]
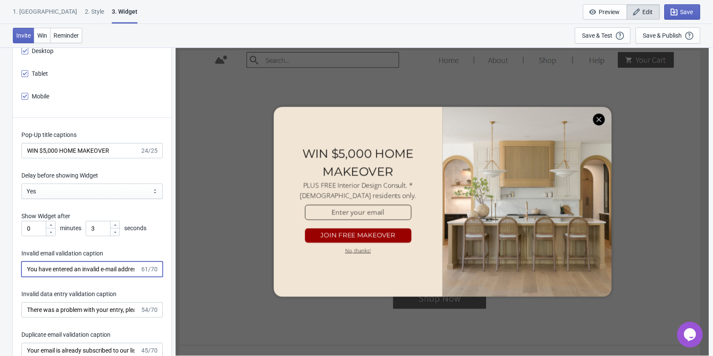
click at [81, 267] on input "You have entered an invalid e-mail address. Please try again." at bounding box center [80, 269] width 119 height 15
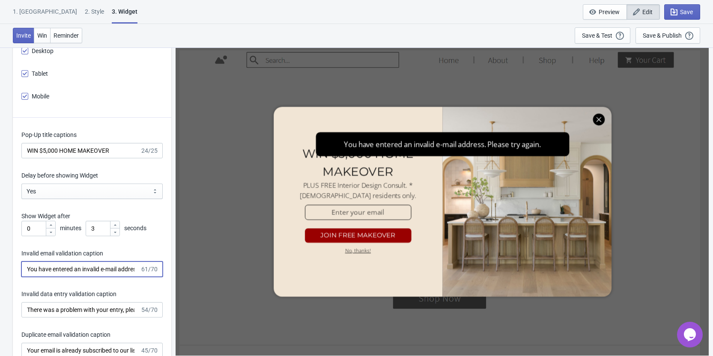
scroll to position [1285, 0]
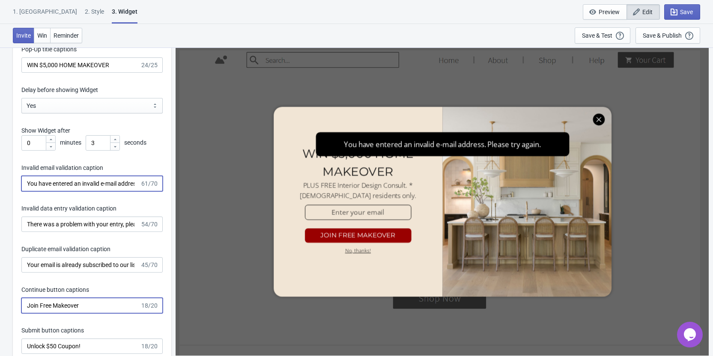
click at [81, 305] on input "Join Free Makeover" at bounding box center [80, 305] width 119 height 15
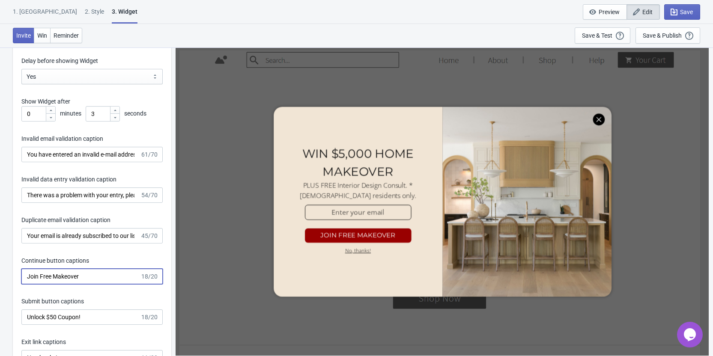
scroll to position [1371, 0]
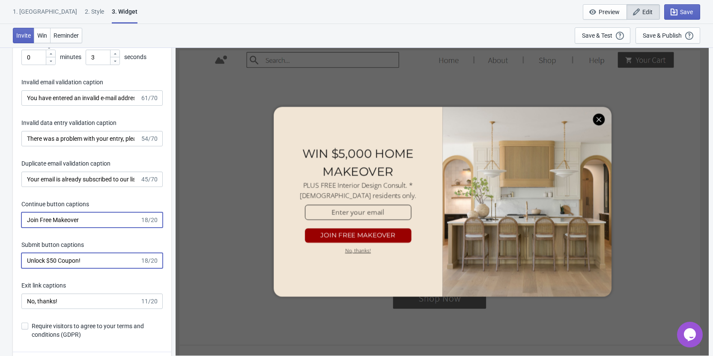
click at [90, 260] on input "Unlock $50 Coupon!" at bounding box center [80, 260] width 119 height 15
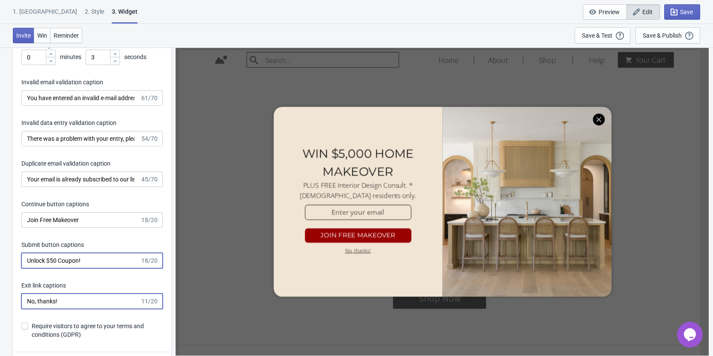
click at [88, 296] on input "No, thanks!" at bounding box center [80, 301] width 119 height 15
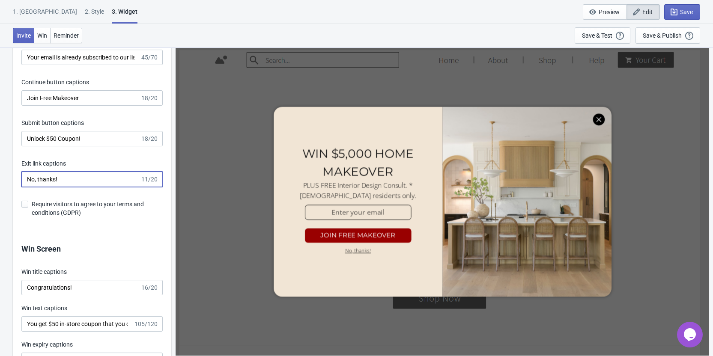
scroll to position [1500, 0]
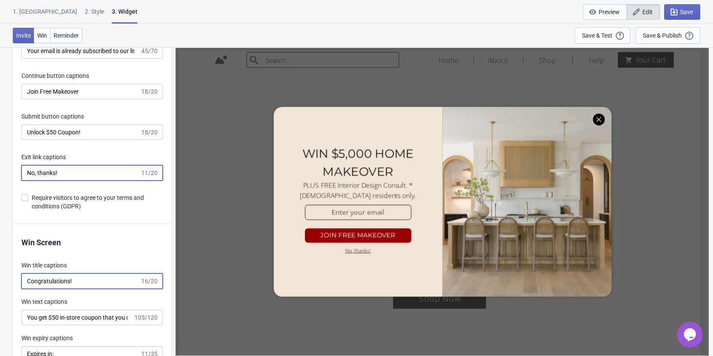
click at [89, 281] on input "Congratulations!" at bounding box center [80, 281] width 119 height 15
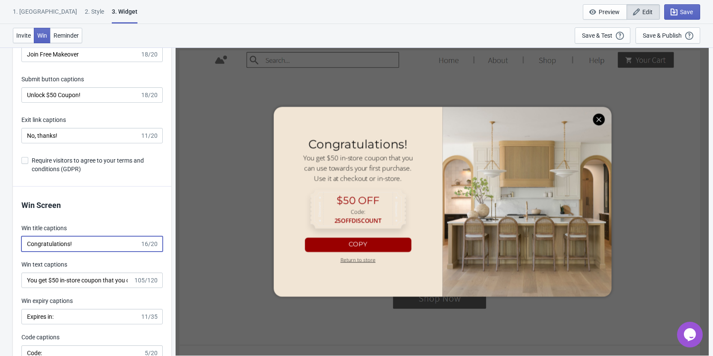
scroll to position [1628, 0]
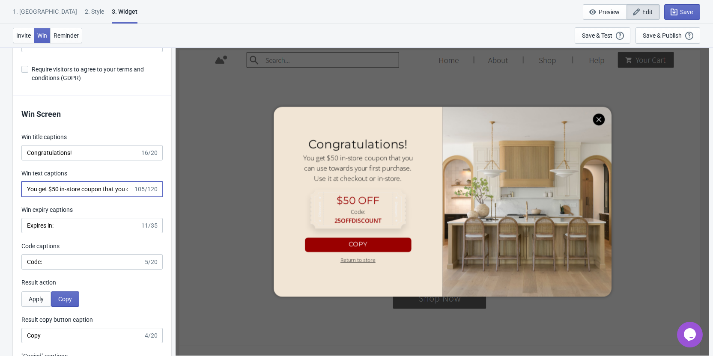
click at [104, 193] on input "You get $50 in-store coupon that you can use towards your first purchase. Use i…" at bounding box center [77, 189] width 112 height 15
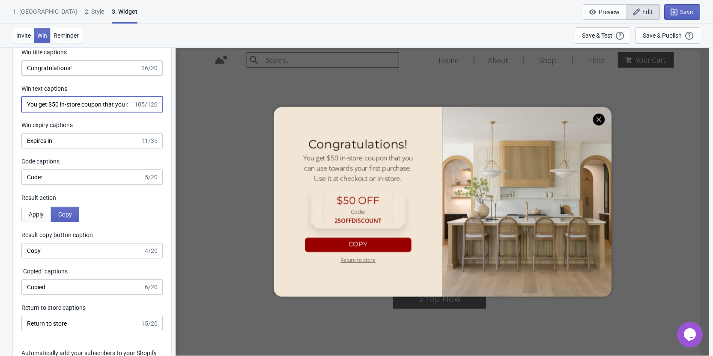
scroll to position [1714, 0]
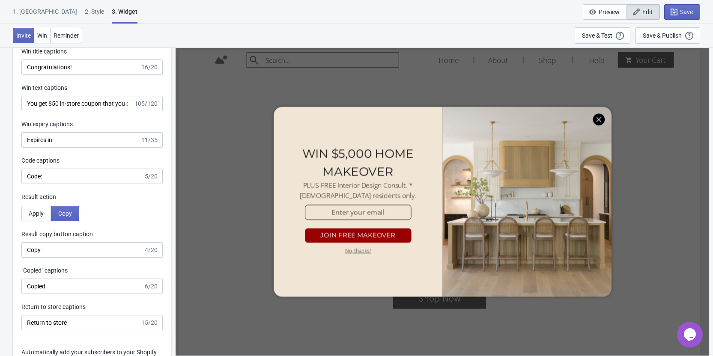
click at [89, 259] on div "Win Screen Win title captions Congratulations! 16/20 Win text captions You get …" at bounding box center [92, 175] width 159 height 330
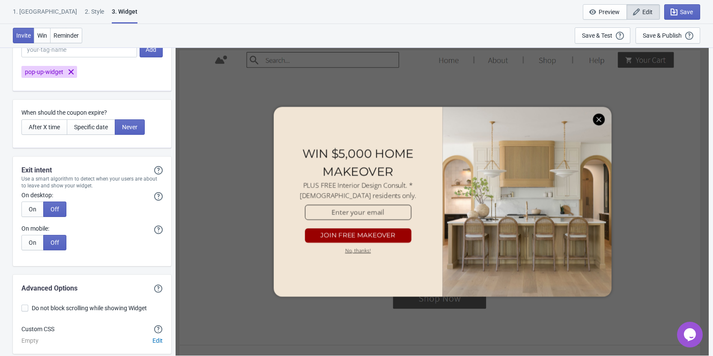
scroll to position [2169, 0]
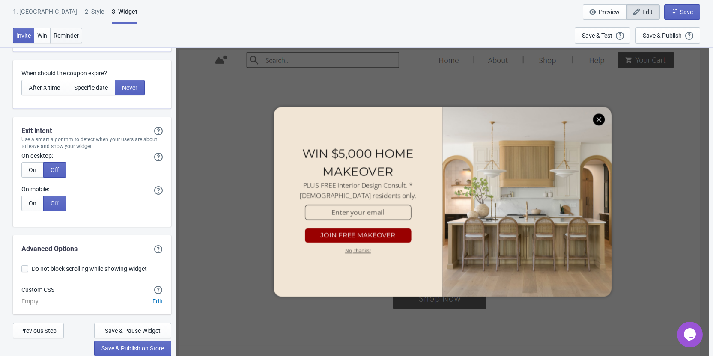
click at [78, 32] on span "Reminder" at bounding box center [66, 35] width 25 height 7
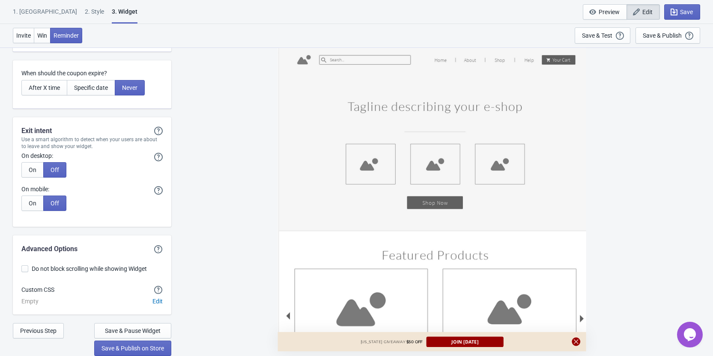
click at [373, 345] on div "[US_STATE] GIVEAWAY $50 OFF JOIN [DATE]" at bounding box center [431, 342] width 143 height 10
click at [577, 341] on icon at bounding box center [576, 342] width 5 height 5
click at [378, 341] on span "[US_STATE] GIVEAWAY" at bounding box center [382, 342] width 45 height 5
click at [70, 40] on button "Reminder" at bounding box center [66, 35] width 32 height 15
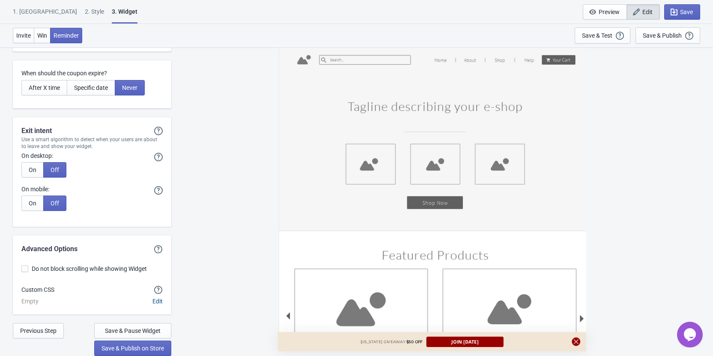
click at [155, 302] on span "Edit" at bounding box center [158, 301] width 10 height 7
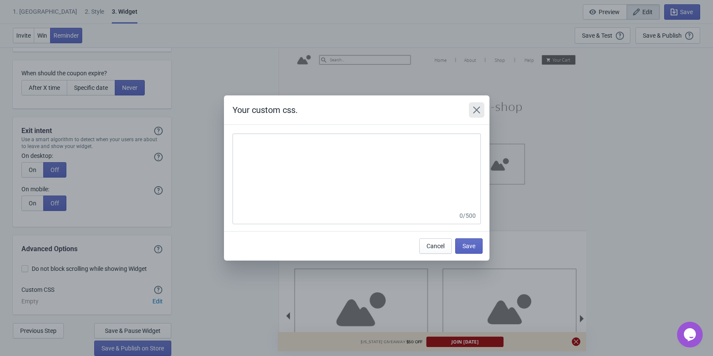
click at [476, 112] on icon "Close" at bounding box center [477, 110] width 9 height 9
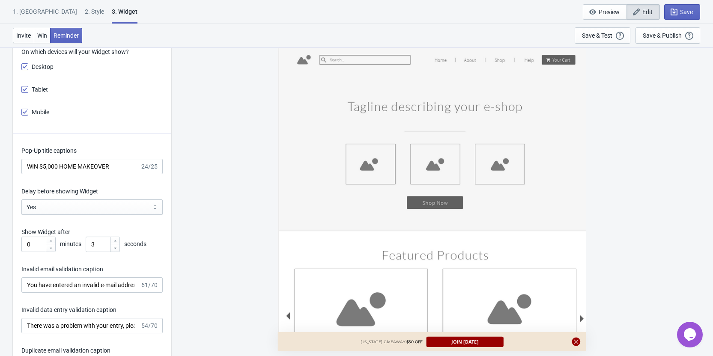
scroll to position [497, 0]
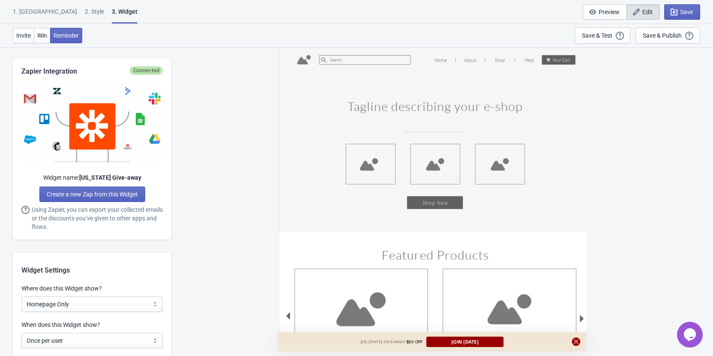
click at [111, 178] on strong "[US_STATE] Give-away" at bounding box center [110, 177] width 62 height 7
drag, startPoint x: 88, startPoint y: 177, endPoint x: 132, endPoint y: 179, distance: 44.2
click at [132, 179] on strong "[US_STATE] Give-away" at bounding box center [110, 177] width 62 height 7
click at [127, 181] on strong "[US_STATE] Give-away" at bounding box center [110, 177] width 62 height 7
click at [132, 179] on strong "[US_STATE] Give-away" at bounding box center [110, 177] width 62 height 7
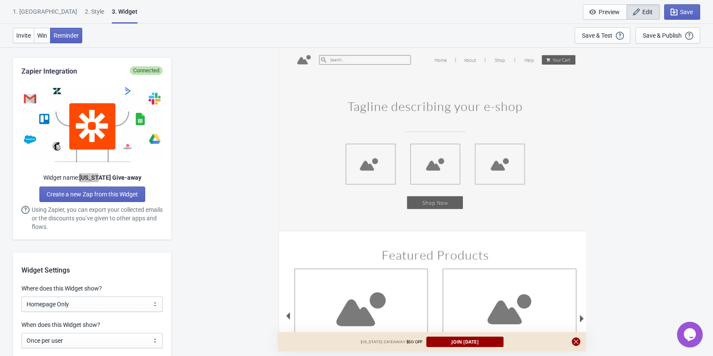
click at [688, 332] on icon "$i18n('chat', 'chat_widget')" at bounding box center [690, 335] width 12 height 13
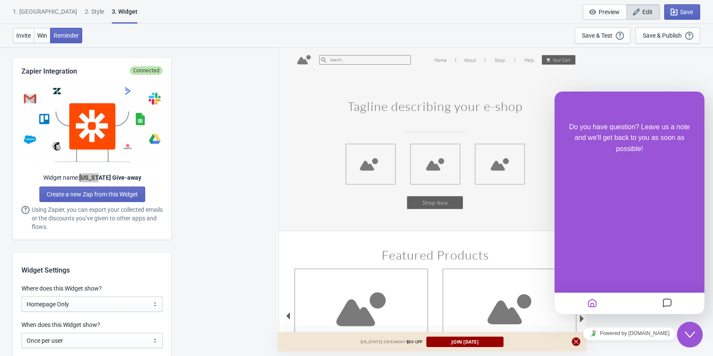
click at [668, 306] on icon "Messages" at bounding box center [667, 304] width 10 height 17
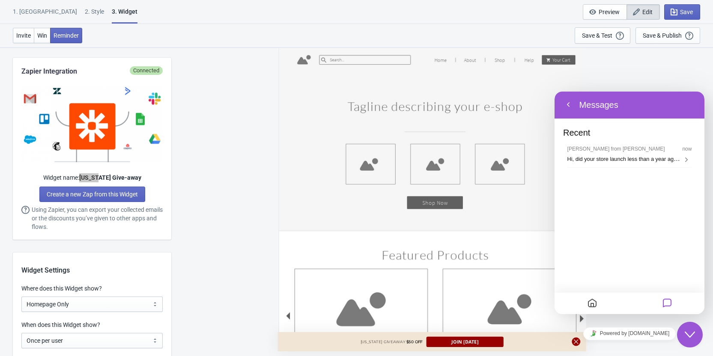
click at [569, 102] on button "Back" at bounding box center [569, 105] width 14 height 13
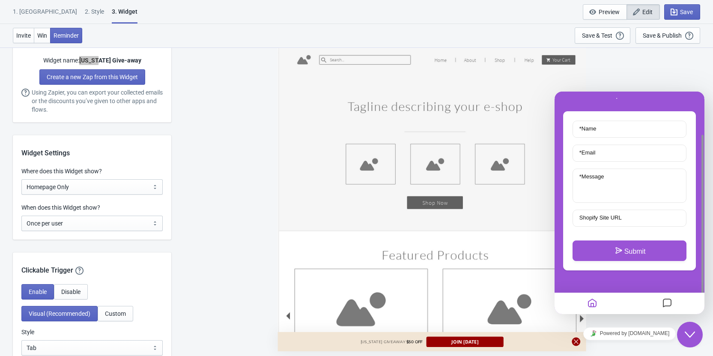
scroll to position [625, 0]
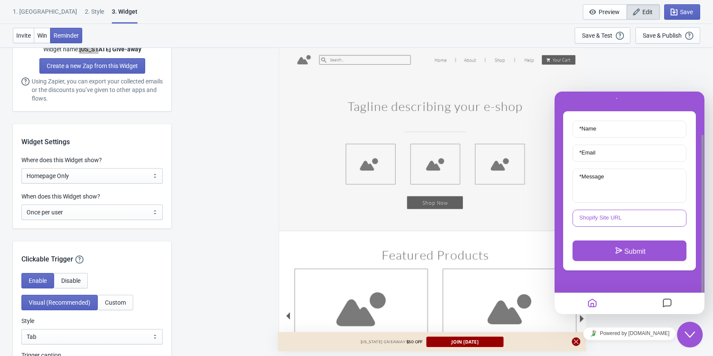
click at [627, 216] on input "Shopify Site URL" at bounding box center [630, 218] width 114 height 17
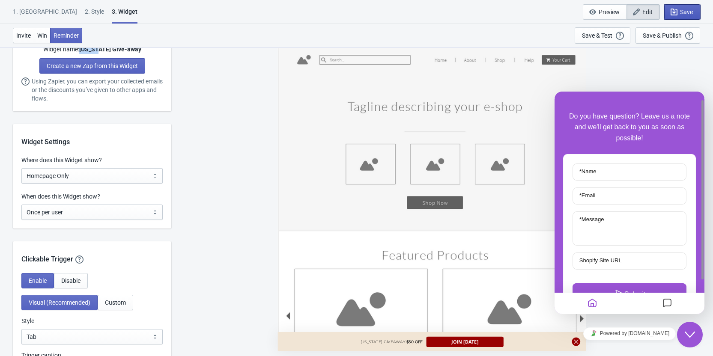
click at [678, 13] on icon "button" at bounding box center [674, 12] width 9 height 9
click at [692, 339] on icon "Close Chat This icon closes the chat window." at bounding box center [690, 335] width 10 height 10
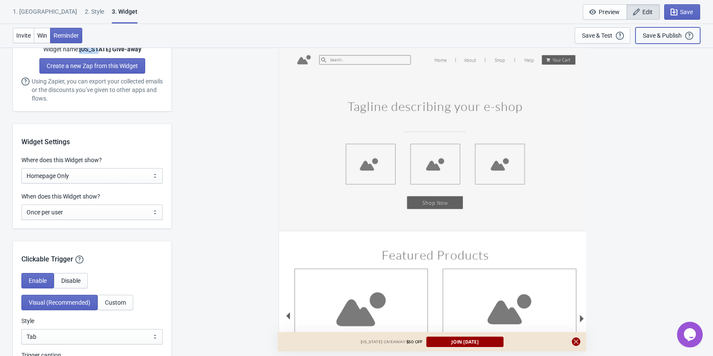
click at [659, 33] on div "Save & Publish" at bounding box center [662, 35] width 39 height 7
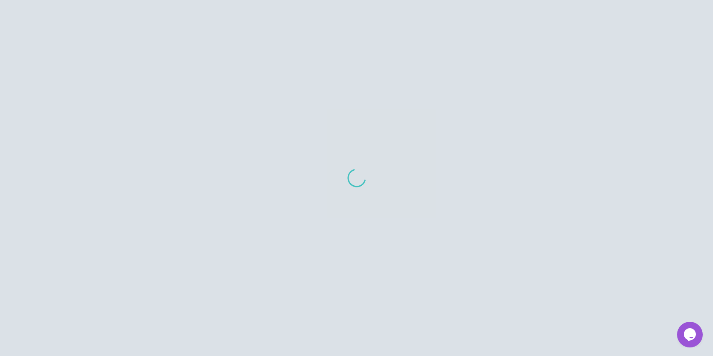
scroll to position [9, 0]
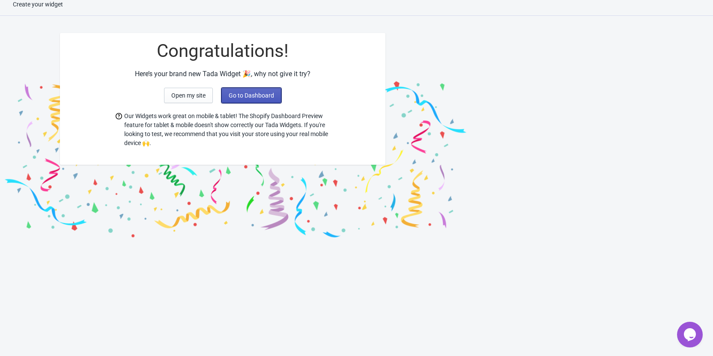
click at [266, 93] on span "Go to Dashboard" at bounding box center [251, 95] width 45 height 7
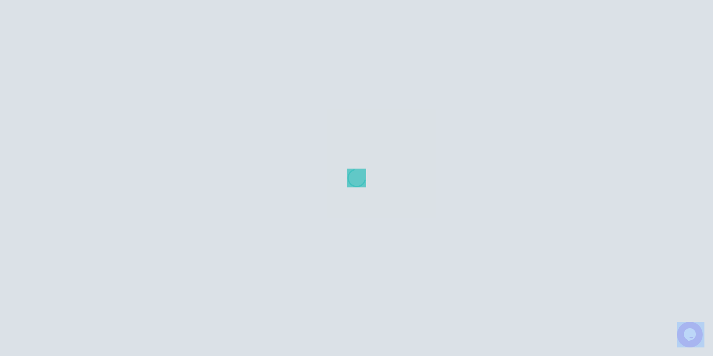
click at [266, 93] on div at bounding box center [356, 178] width 713 height 356
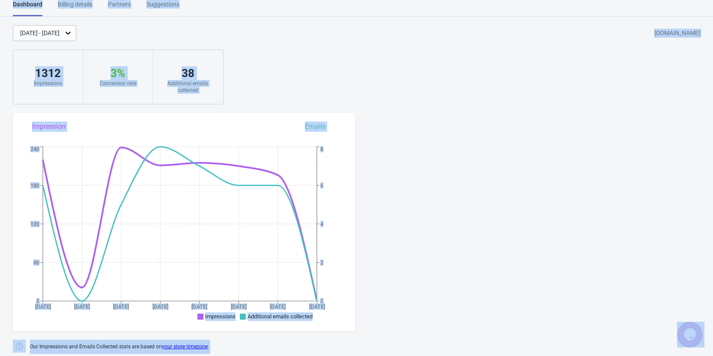
click at [363, 72] on div "[DATE] - [DATE] [DOMAIN_NAME] 1312 Impressions 3 % Your Tada Widget has a conve…" at bounding box center [356, 64] width 713 height 79
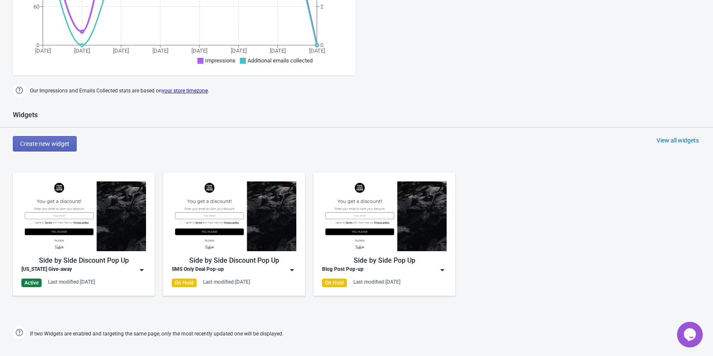
scroll to position [266, 0]
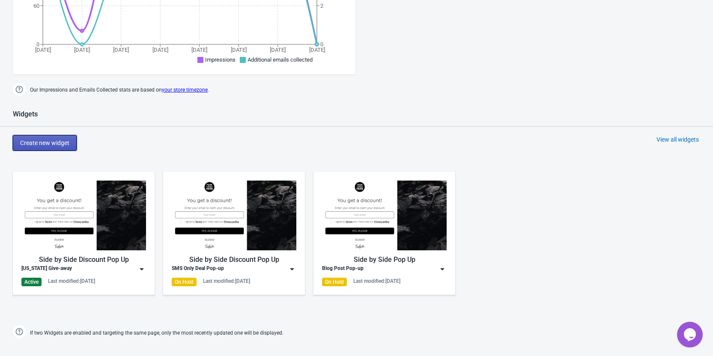
click at [66, 137] on button "Create new widget" at bounding box center [45, 142] width 64 height 15
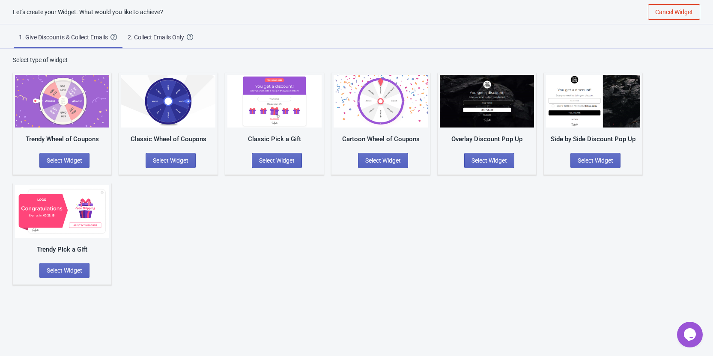
click at [176, 36] on div "2. Collect Emails Only" at bounding box center [157, 37] width 59 height 9
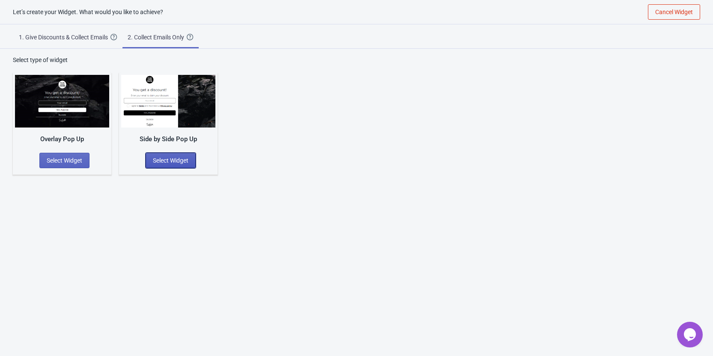
click at [167, 161] on span "Select Widget" at bounding box center [171, 160] width 36 height 7
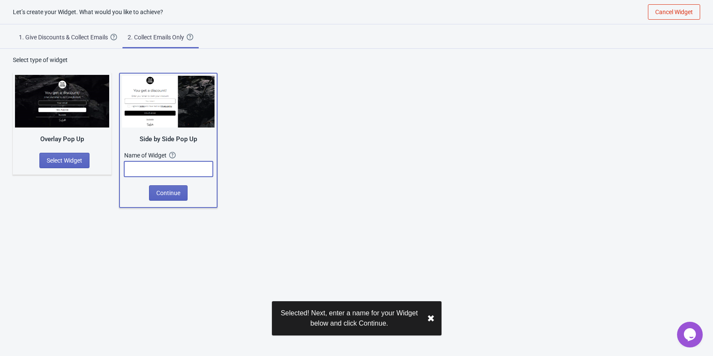
click at [173, 168] on input "text" at bounding box center [168, 169] width 89 height 15
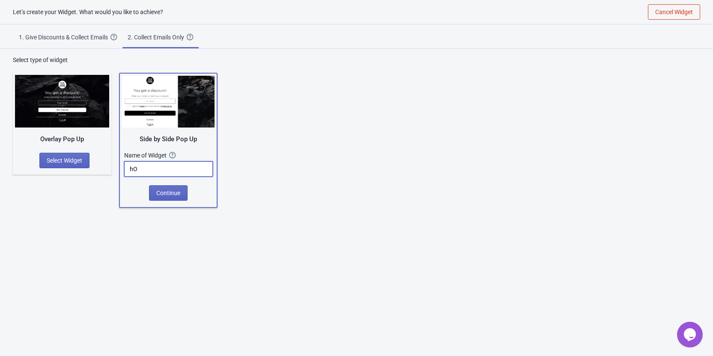
type input "h"
type input "G"
type input "Home Makeover"
click at [164, 194] on span "Continue" at bounding box center [168, 193] width 24 height 7
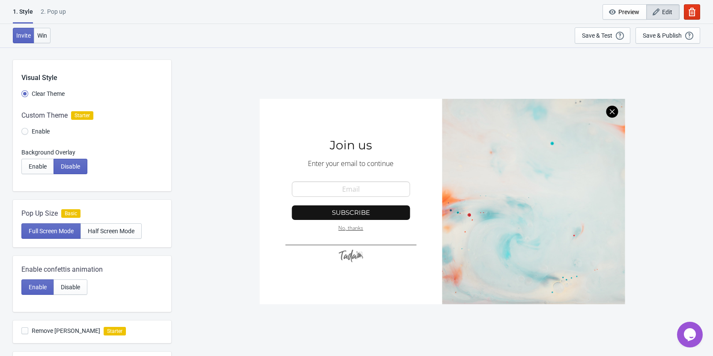
click at [38, 37] on span "Win" at bounding box center [42, 35] width 10 height 7
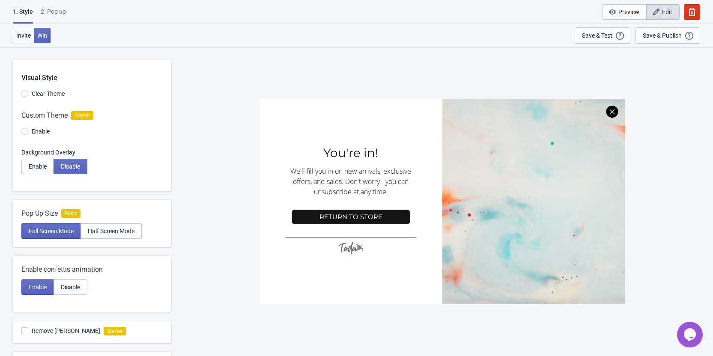
click at [21, 36] on span "Invite" at bounding box center [23, 35] width 15 height 7
radio input "true"
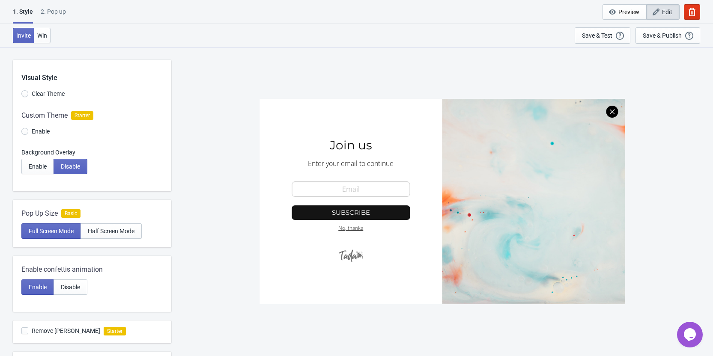
click at [60, 10] on div "2. Pop up" at bounding box center [53, 14] width 25 height 15
select select "once"
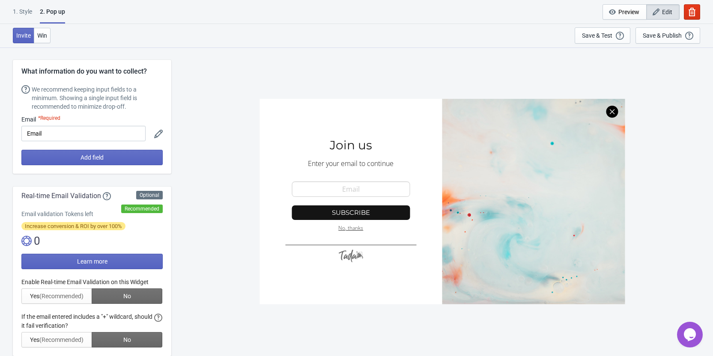
click at [27, 12] on div "1 . Style" at bounding box center [22, 14] width 19 height 15
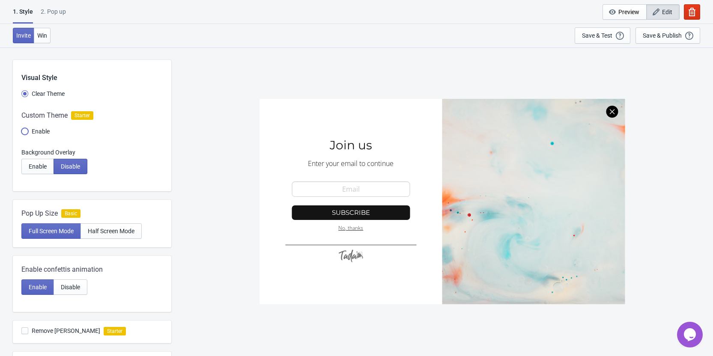
click at [24, 130] on input "Enable" at bounding box center [24, 135] width 7 height 15
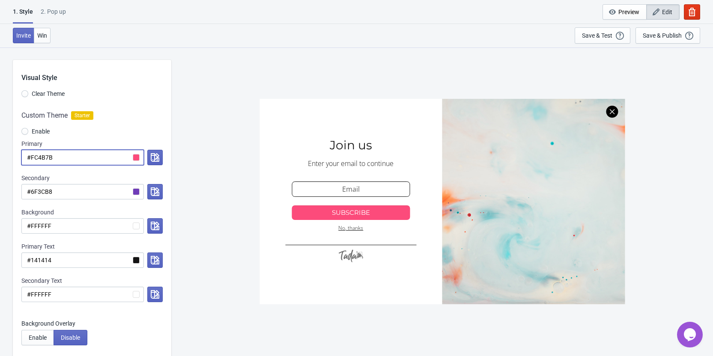
click at [65, 156] on input "#FC4B7B" at bounding box center [82, 157] width 123 height 15
click at [41, 154] on input "#FC4B7B" at bounding box center [82, 157] width 123 height 15
paste input "768179"
radio input "true"
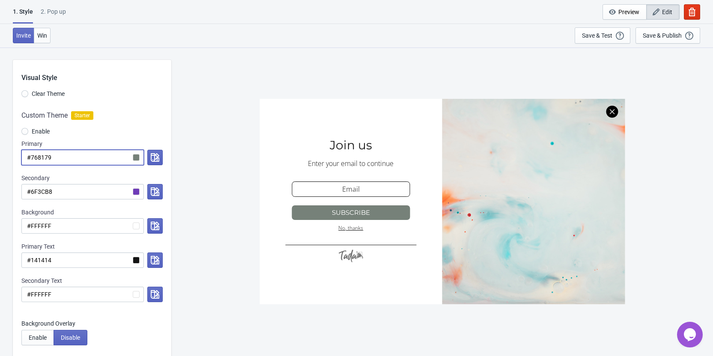
type input "#768179"
click at [39, 189] on input "#6F3CB8" at bounding box center [82, 191] width 123 height 15
click at [39, 192] on input "#6F3CB8" at bounding box center [82, 191] width 123 height 15
paste input "768179"
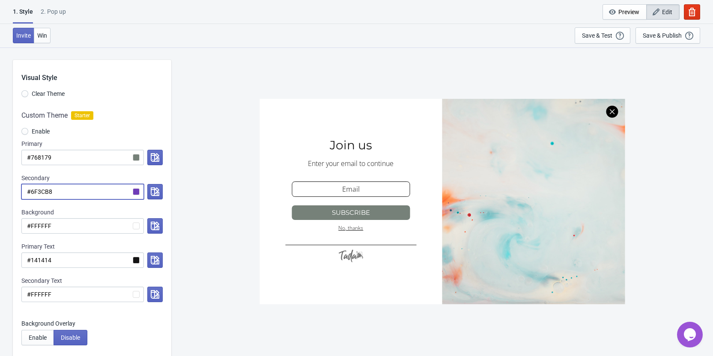
radio input "true"
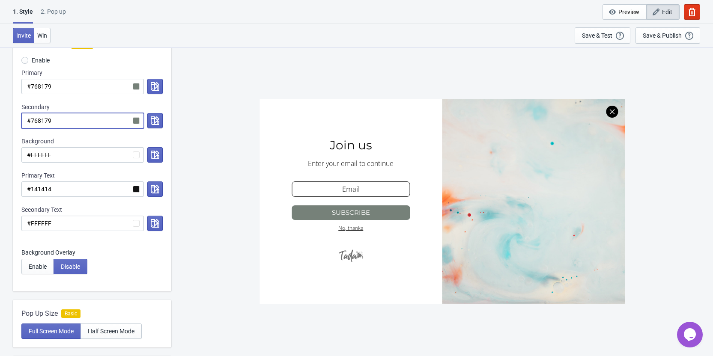
scroll to position [86, 0]
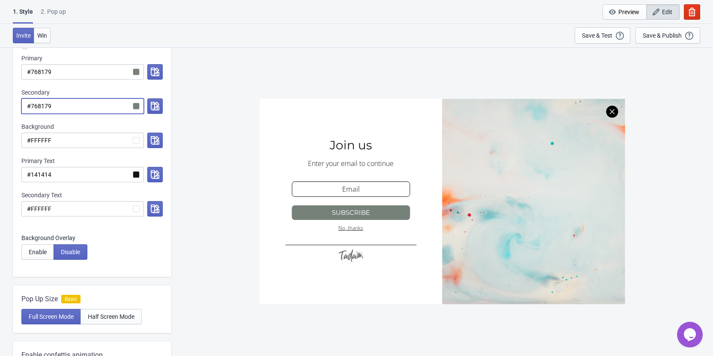
type input "#768179"
click at [37, 210] on input "#FFFFFF" at bounding box center [82, 208] width 123 height 15
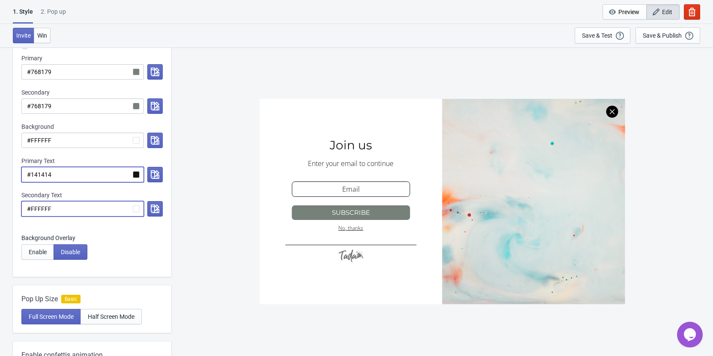
click at [45, 174] on input "#141414" at bounding box center [82, 174] width 123 height 15
click at [40, 207] on input "#FFFFFF" at bounding box center [82, 208] width 123 height 15
paste input "141414"
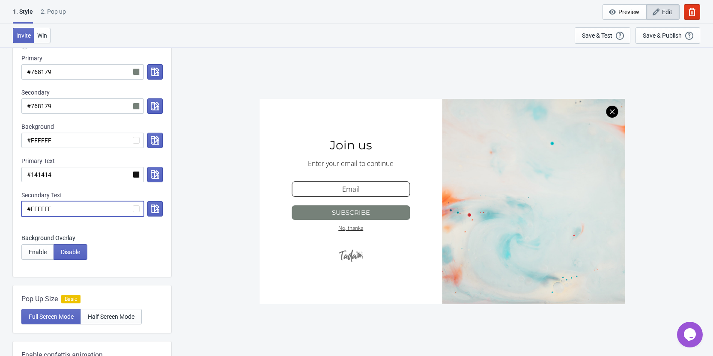
radio input "true"
type input "#141414"
radio input "true"
type input "#FFFFFF"
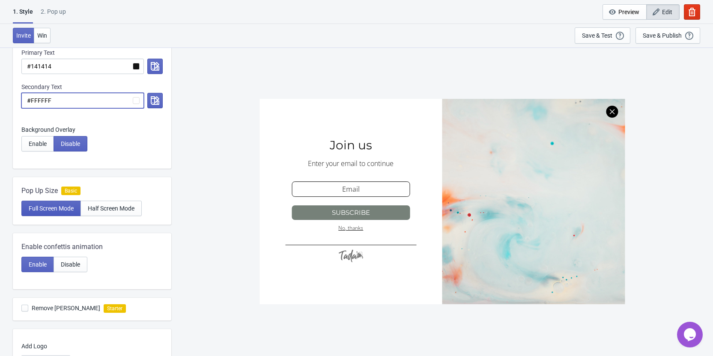
scroll to position [214, 0]
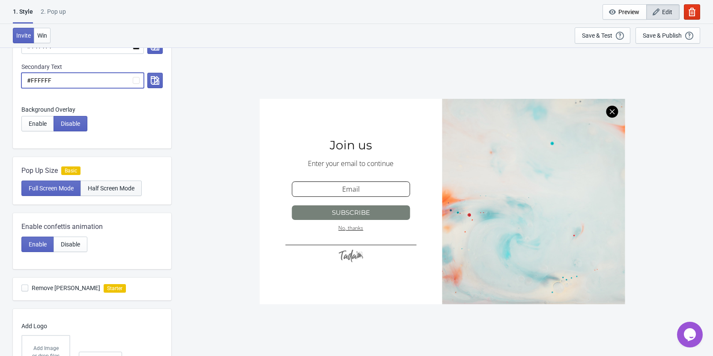
click at [102, 189] on span "Half Screen Mode" at bounding box center [111, 188] width 47 height 7
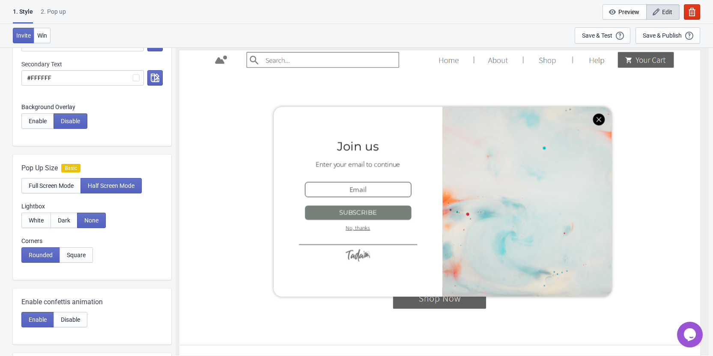
scroll to position [257, 0]
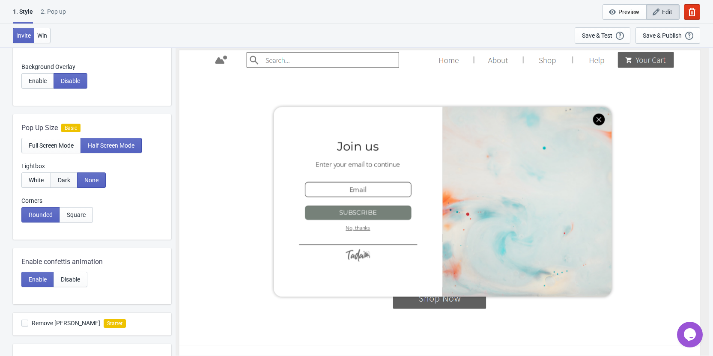
click at [61, 178] on span "Dark" at bounding box center [64, 180] width 12 height 7
radio input "true"
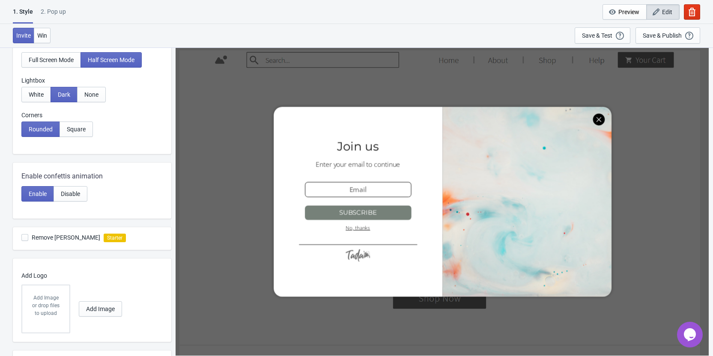
scroll to position [386, 0]
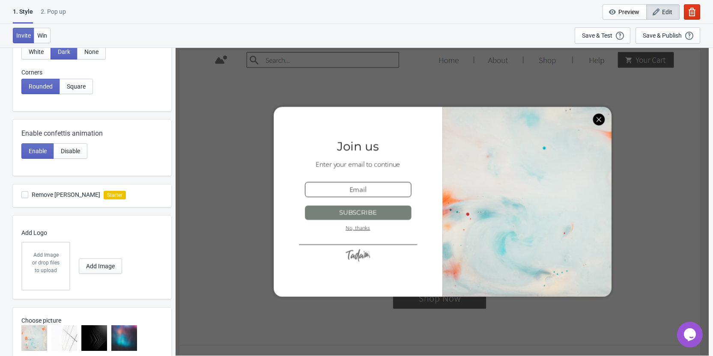
click at [25, 196] on span at bounding box center [24, 195] width 7 height 7
click at [22, 196] on input "Remove [PERSON_NAME]" at bounding box center [21, 199] width 0 height 15
checkbox input "true"
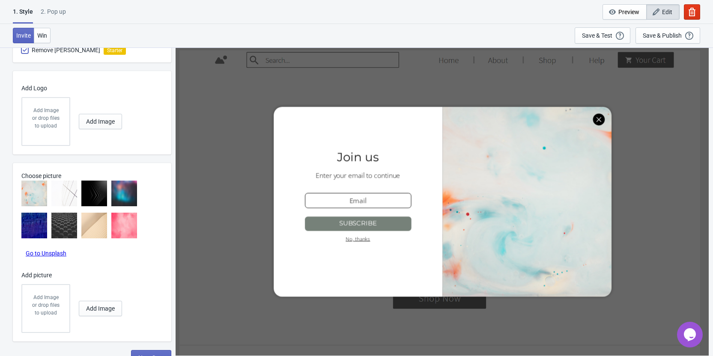
scroll to position [540, 0]
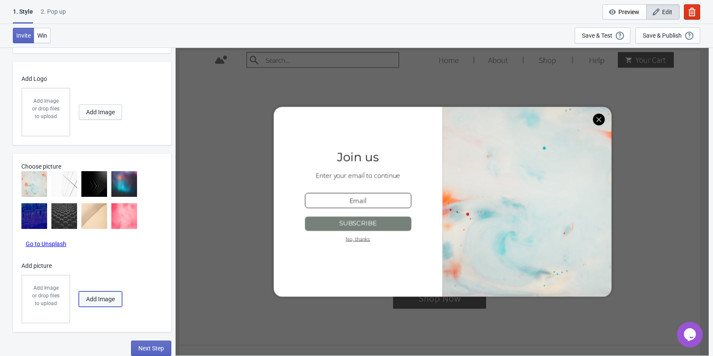
click at [104, 294] on button "Add Image" at bounding box center [100, 299] width 43 height 15
radio input "true"
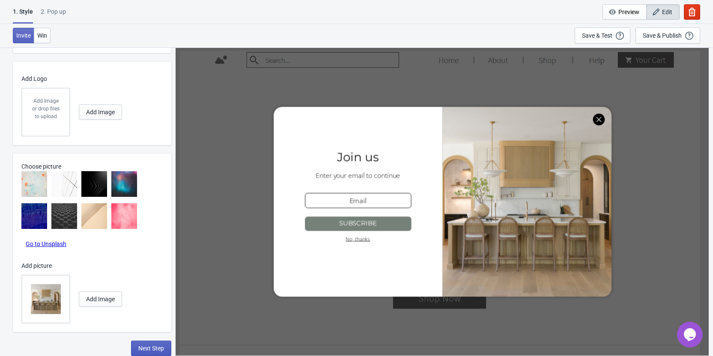
click at [152, 346] on span "Next Step" at bounding box center [151, 348] width 26 height 7
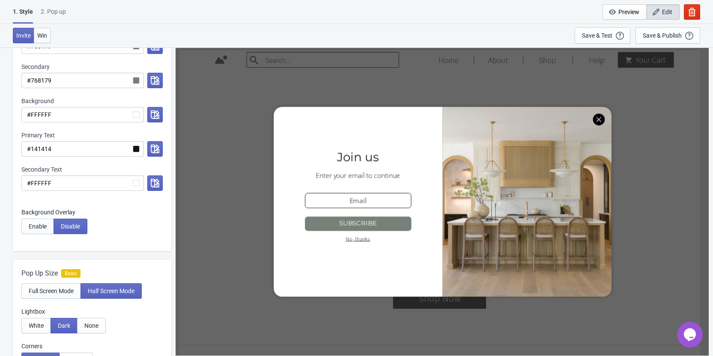
scroll to position [0, 0]
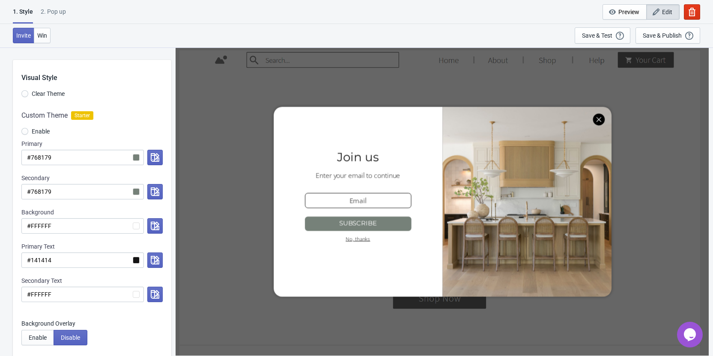
select select "once"
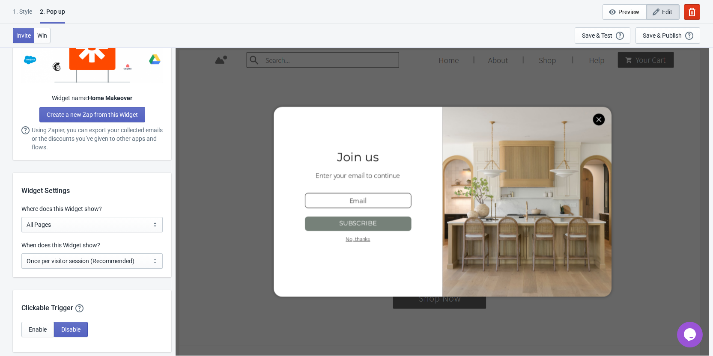
scroll to position [471, 0]
click at [93, 220] on select "All Pages All Product Pages All Blog Pages All Static Pages Specific Product(s)…" at bounding box center [91, 224] width 141 height 15
select select "homepageOnly"
click at [21, 217] on select "All Pages All Product Pages All Blog Pages All Static Pages Specific Product(s)…" at bounding box center [91, 224] width 141 height 15
click at [64, 263] on select "Every new visit of page Once every period of time Once per visitor session (Rec…" at bounding box center [91, 260] width 141 height 15
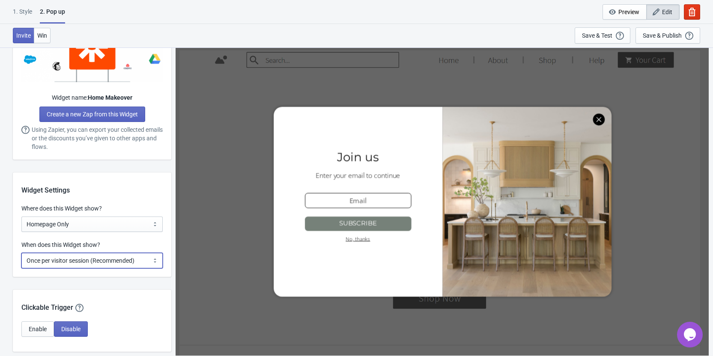
click at [21, 253] on select "Every new visit of page Once every period of time Once per visitor session (Rec…" at bounding box center [91, 260] width 141 height 15
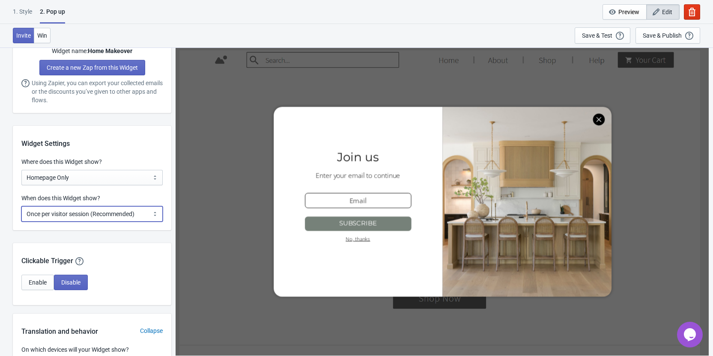
scroll to position [557, 0]
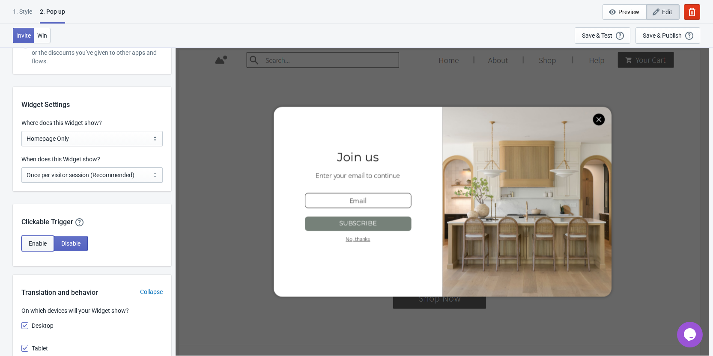
click at [40, 240] on span "Enable" at bounding box center [38, 243] width 18 height 7
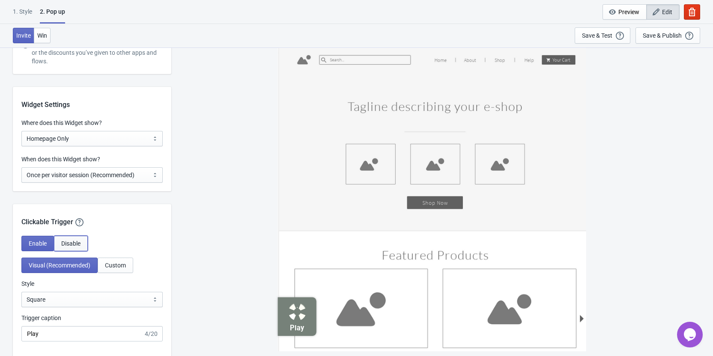
click at [63, 241] on span "Disable" at bounding box center [70, 243] width 19 height 7
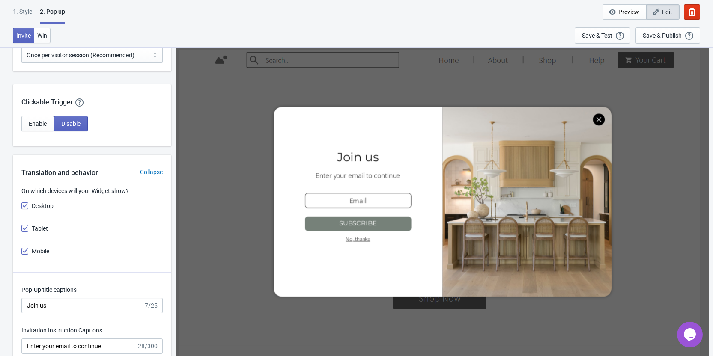
scroll to position [728, 0]
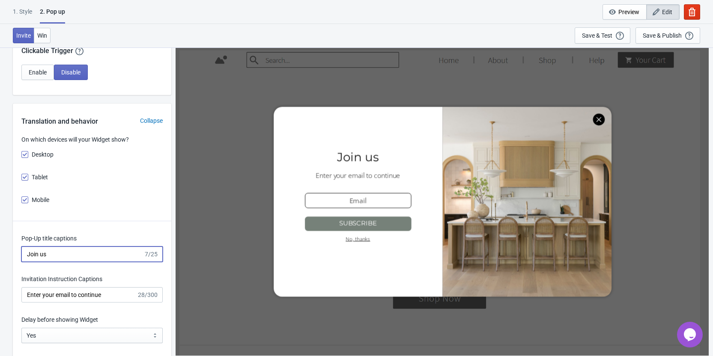
click at [82, 258] on input "Join us" at bounding box center [82, 254] width 122 height 15
click at [67, 256] on input "Join us" at bounding box center [82, 254] width 122 height 15
paste input "WIN $5,000 HOME MAKEOVER"
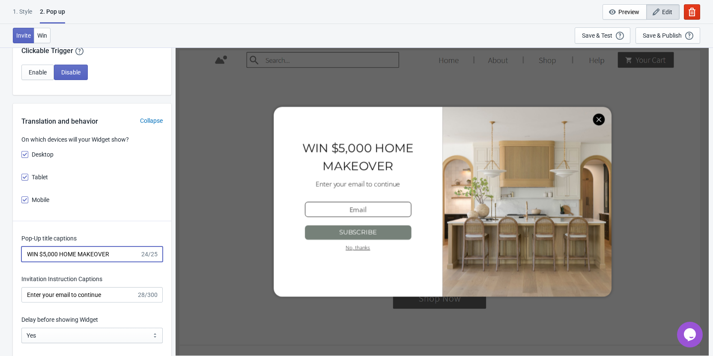
type input "WIN $5,000 HOME MAKEOVER"
click at [111, 299] on input "Enter your email to continue" at bounding box center [78, 295] width 115 height 15
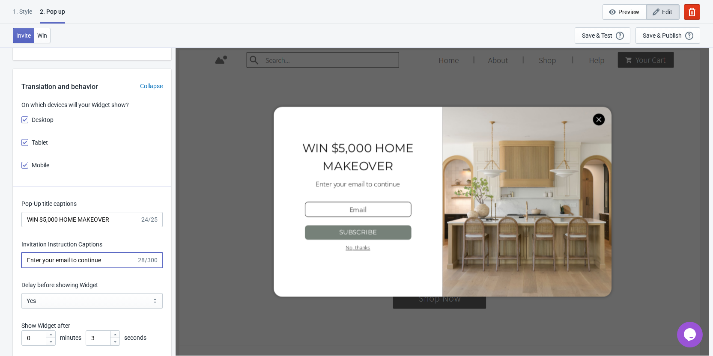
scroll to position [814, 0]
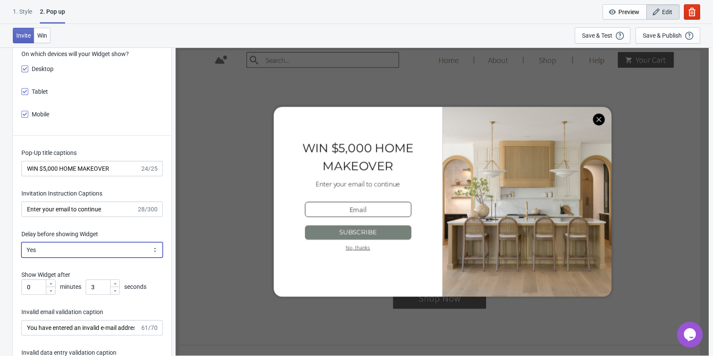
click at [59, 245] on select "Yes No" at bounding box center [91, 250] width 141 height 15
click at [84, 170] on input "WIN $5,000 HOME MAKEOVER" at bounding box center [80, 168] width 119 height 15
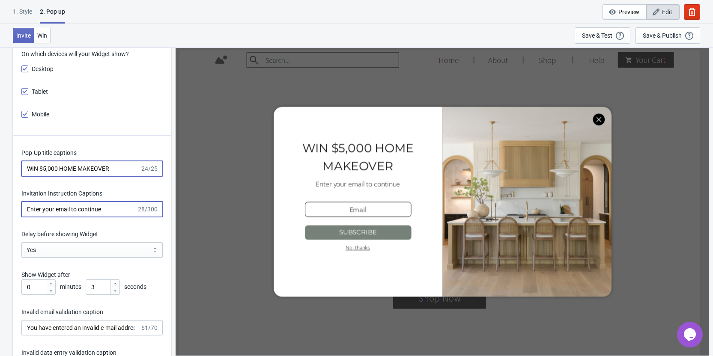
click at [96, 212] on input "Enter your email to continue" at bounding box center [78, 209] width 115 height 15
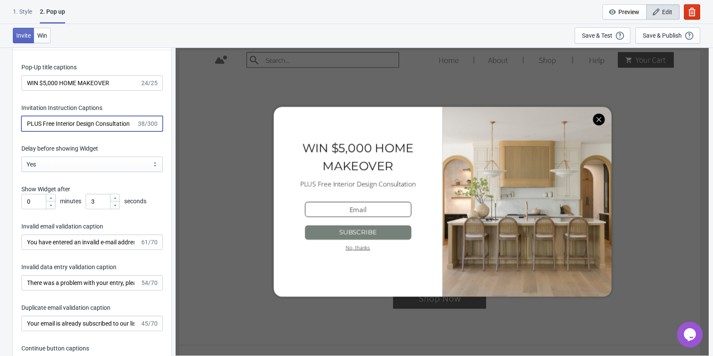
scroll to position [943, 0]
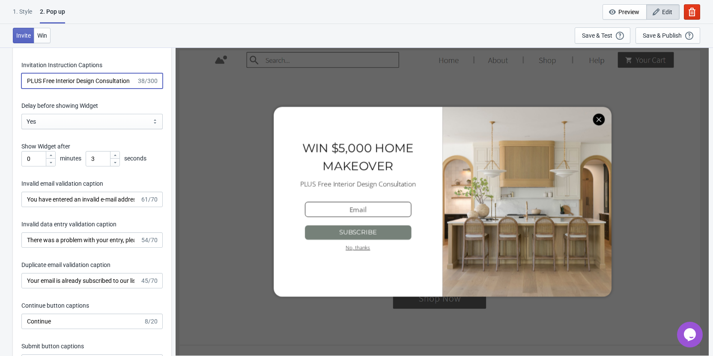
type input "PLUS Free Interior Design Consultation"
click at [96, 201] on input "You have entered an invalid e-mail address. Please try again." at bounding box center [80, 199] width 119 height 15
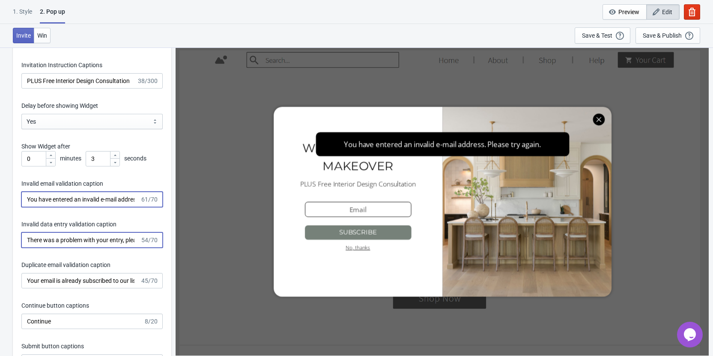
click at [91, 239] on input "There was a problem with your entry, please try again." at bounding box center [80, 240] width 119 height 15
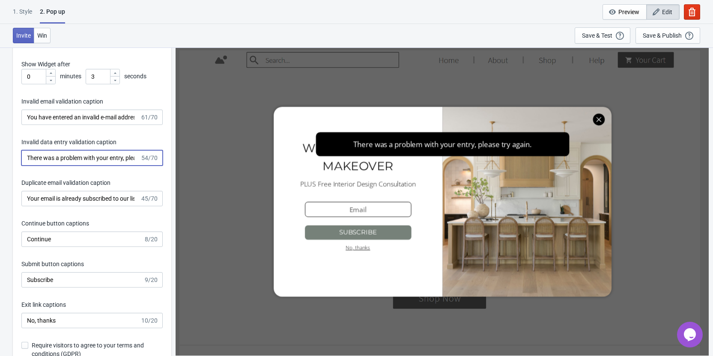
scroll to position [1028, 0]
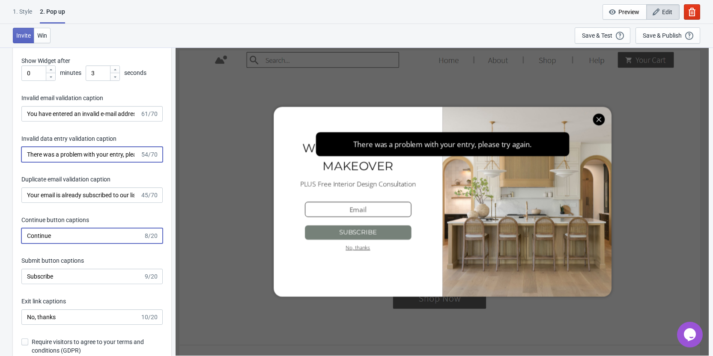
click at [92, 241] on input "Continue" at bounding box center [82, 235] width 122 height 15
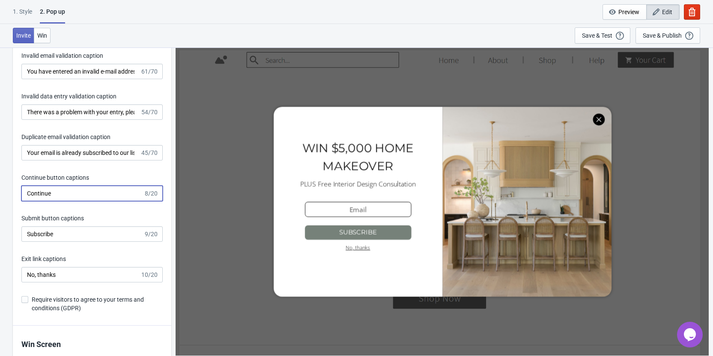
scroll to position [1071, 0]
click at [82, 231] on input "Subscribe" at bounding box center [82, 233] width 122 height 15
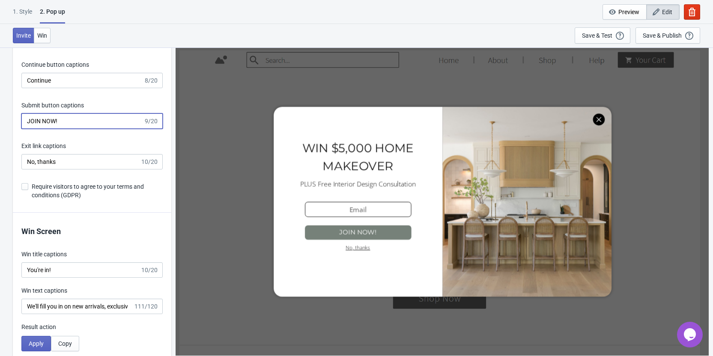
scroll to position [1243, 0]
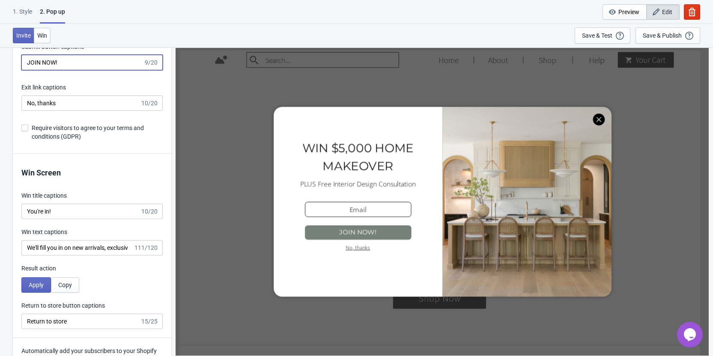
type input "JOIN NOW!"
click at [77, 209] on input "You're in!" at bounding box center [80, 211] width 119 height 15
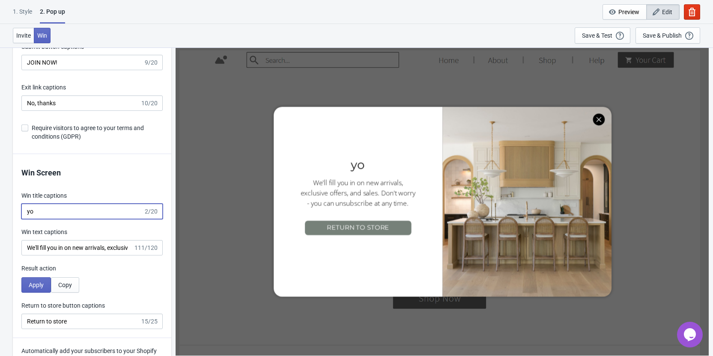
type input "y"
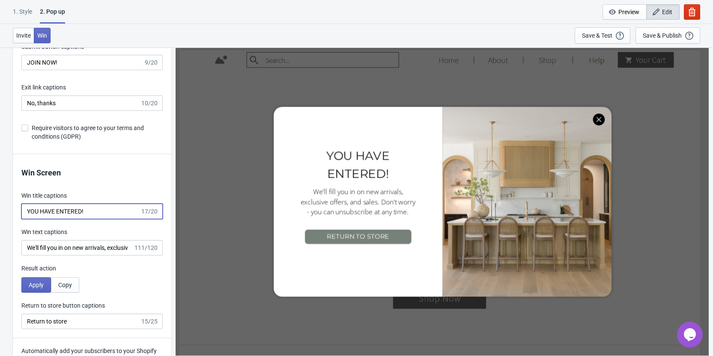
click at [58, 211] on input "YOU HAVE ENTERED!" at bounding box center [80, 211] width 119 height 15
click at [40, 211] on input "YOU HAVE BEEENTERED!" at bounding box center [80, 211] width 119 height 15
drag, startPoint x: 48, startPoint y: 212, endPoint x: 39, endPoint y: 212, distance: 9.4
click at [39, 212] on input "YOU HAVE BEEENTERED!" at bounding box center [80, 211] width 119 height 15
click at [63, 210] on input "YOU'VE BEEENTERED!" at bounding box center [80, 211] width 119 height 15
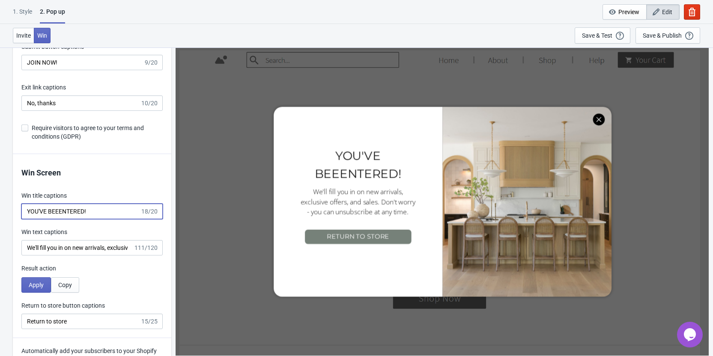
click at [56, 212] on input "YOU'VE BEEENTERED!" at bounding box center [80, 211] width 119 height 15
click at [58, 212] on input "YOU'VE BEEENTERED!" at bounding box center [80, 211] width 119 height 15
type input "YOU'VE BEEN ENTERED!"
click at [92, 247] on input "We'll fill you in on new arrivals, exclusive offers, and sales. Don't worry - y…" at bounding box center [77, 247] width 112 height 15
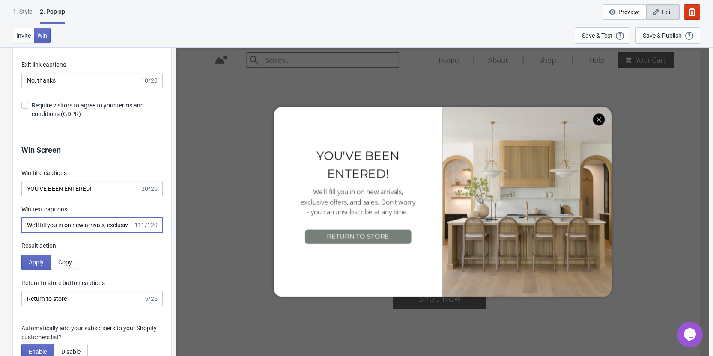
scroll to position [1285, 0]
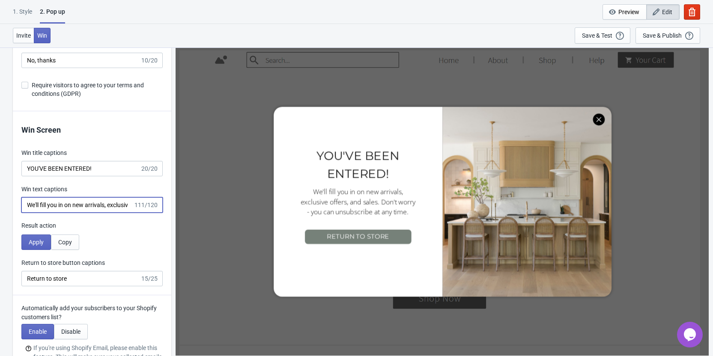
click at [97, 202] on input "We'll fill you in on new arrivals, exclusive offers, and sales. Don't worry - y…" at bounding box center [77, 205] width 112 height 15
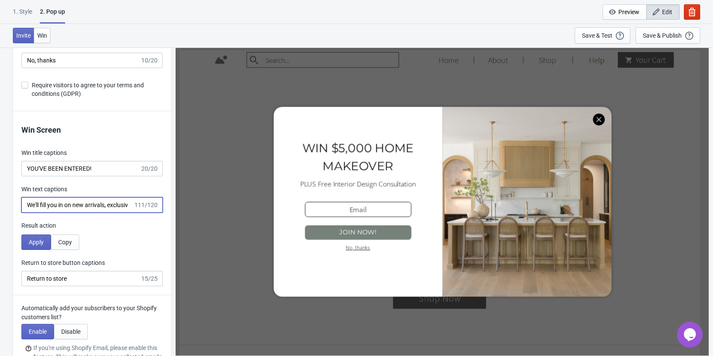
click at [84, 205] on input "We'll fill you in on new arrivals, exclusive offers, and sales. Don't worry - y…" at bounding box center [77, 205] width 112 height 15
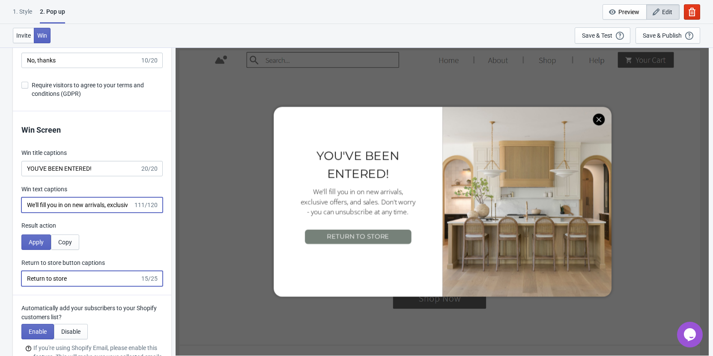
click at [89, 278] on input "Return to store" at bounding box center [80, 278] width 119 height 15
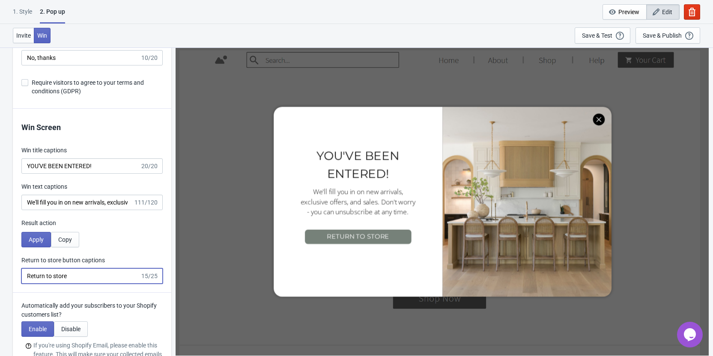
scroll to position [1328, 0]
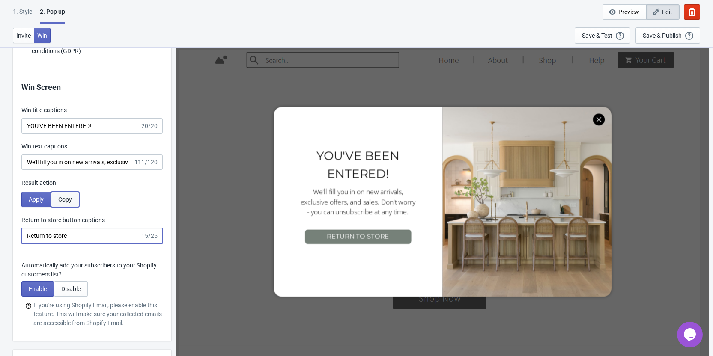
click at [66, 203] on span "Copy" at bounding box center [65, 199] width 14 height 7
click at [30, 203] on span "Apply" at bounding box center [36, 199] width 15 height 7
click at [84, 238] on input "Return to store" at bounding box center [80, 235] width 119 height 15
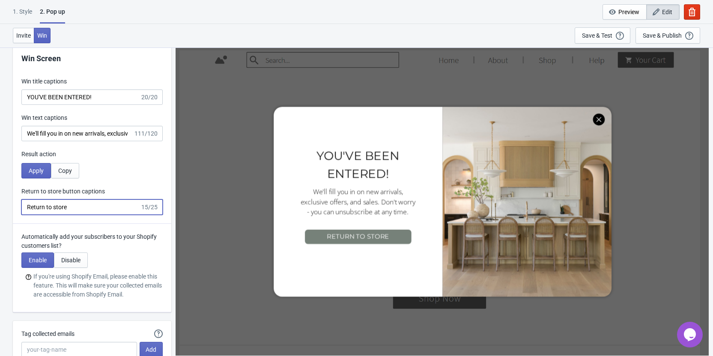
scroll to position [1457, 0]
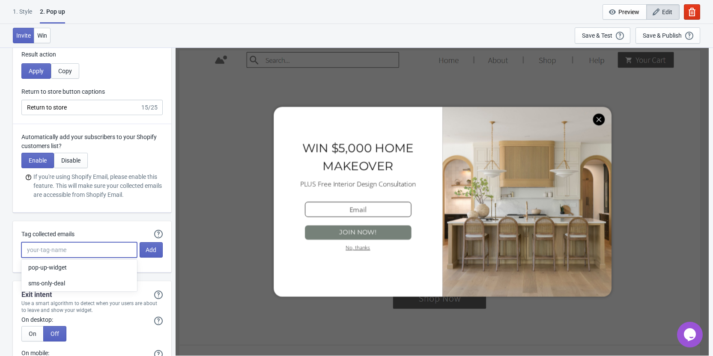
click at [46, 250] on input "Tag collected emails" at bounding box center [79, 250] width 116 height 15
type input "M"
type input "make-over entry"
click at [154, 252] on span "Add" at bounding box center [151, 250] width 11 height 7
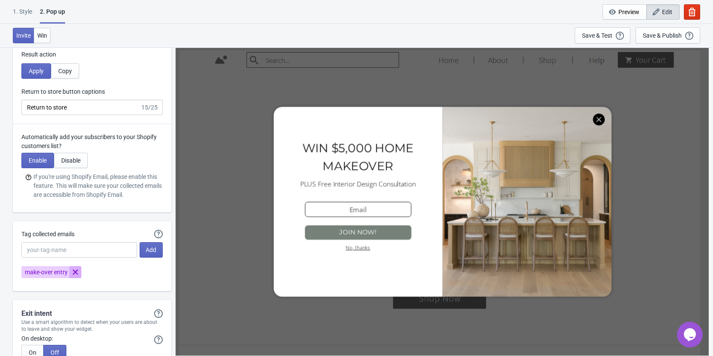
click at [78, 273] on icon "Remove make-over entry" at bounding box center [75, 272] width 9 height 9
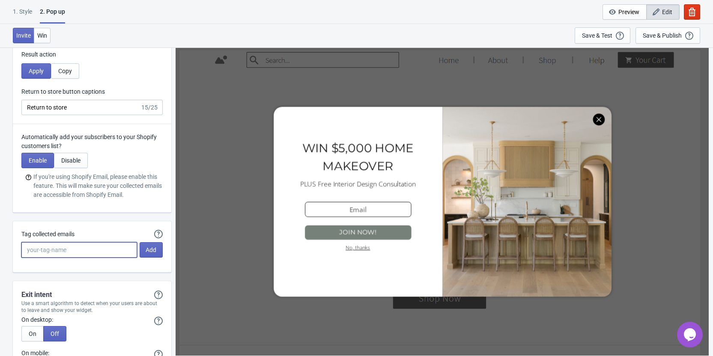
click at [69, 252] on input "Tag collected emails" at bounding box center [79, 250] width 116 height 15
click at [63, 250] on input "home makeoever entry" at bounding box center [79, 250] width 116 height 15
type input "home makeover entry"
click at [145, 252] on button "Add" at bounding box center [151, 250] width 23 height 15
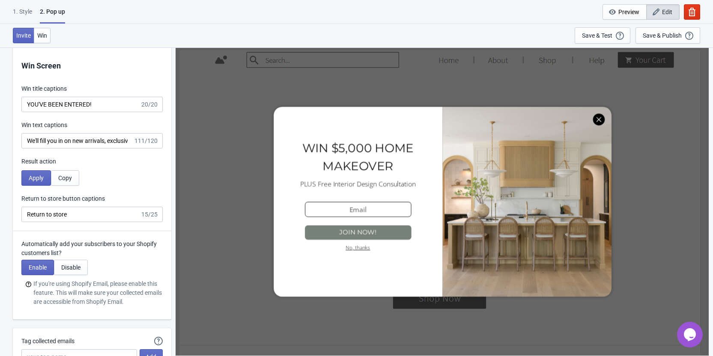
scroll to position [1297, 0]
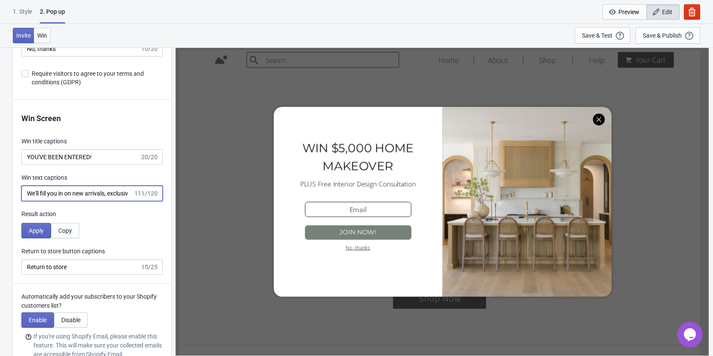
click at [60, 192] on input "We'll fill you in on new arrivals, exclusive offers, and sales. Don't worry - y…" at bounding box center [77, 193] width 112 height 15
click at [91, 195] on input "We'll fill you in on new arrivals, exclusive offers, and sales. Don't worry - y…" at bounding box center [77, 193] width 112 height 15
click at [83, 194] on input "We'll fill you in on new arrivals, exclusive offers, and sales. Don't worry - y…" at bounding box center [77, 193] width 112 height 15
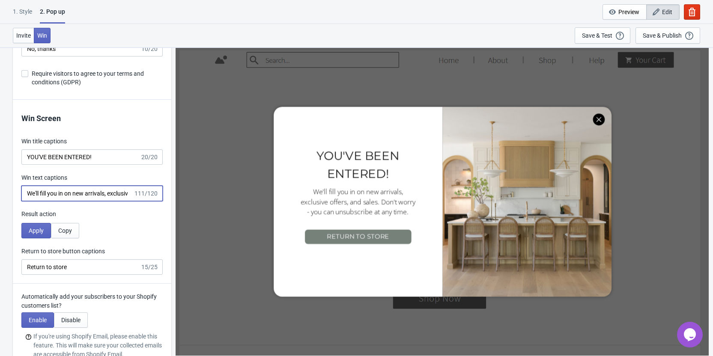
paste input "Follow and like our page to get the latest news, promos, and discounts."
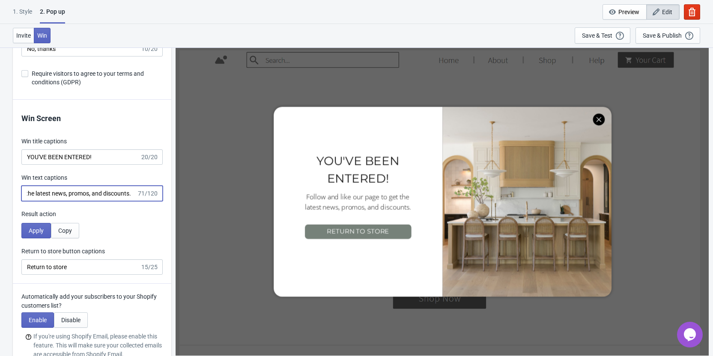
click at [49, 195] on input "Follow and like our page to get the latest news, promos, and discounts." at bounding box center [78, 193] width 115 height 15
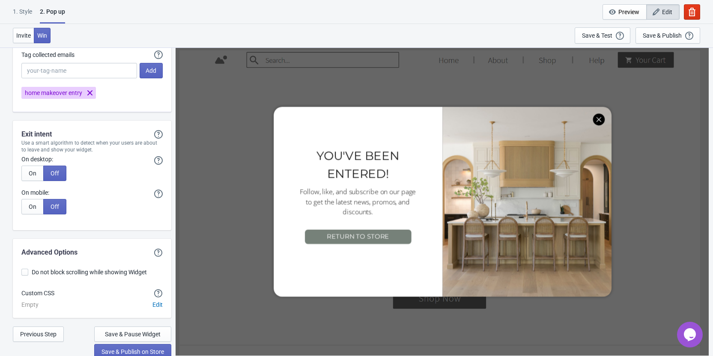
scroll to position [1640, 0]
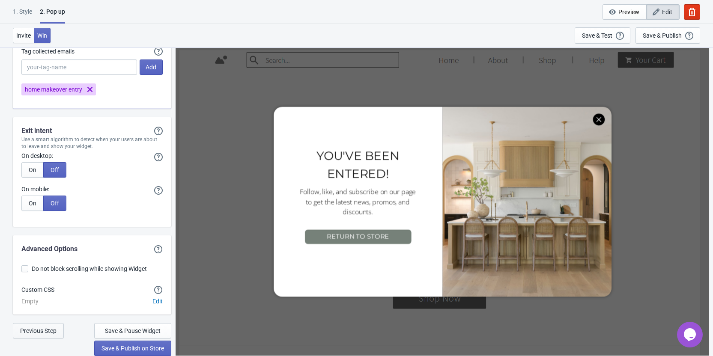
type input "Follow, like, and subscribe on our page to get the latest news, promos, and dis…"
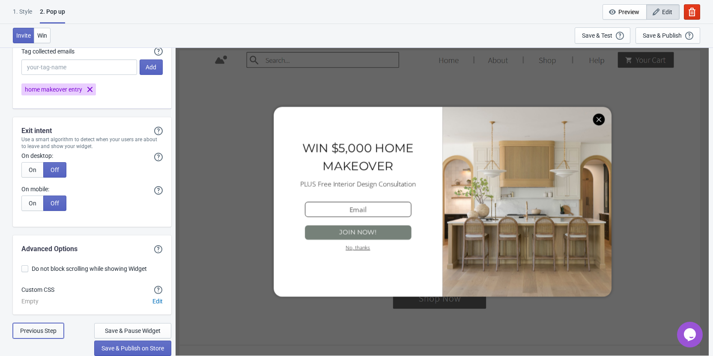
click at [36, 329] on span "Previous Step" at bounding box center [38, 331] width 36 height 7
click at [36, 330] on span "Previous Step" at bounding box center [38, 331] width 36 height 7
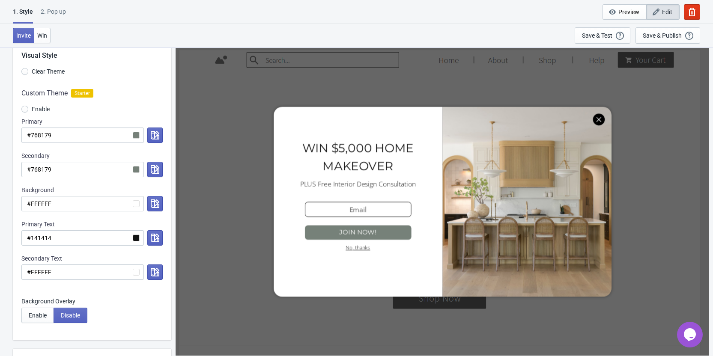
scroll to position [43, 0]
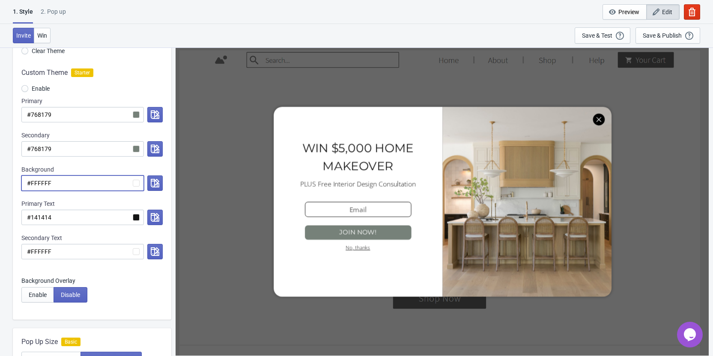
click at [39, 180] on input "#FFFFFF" at bounding box center [82, 183] width 123 height 15
click at [39, 185] on input "#FFFFFF" at bounding box center [82, 183] width 123 height 15
paste input "f2eee9"
radio input "true"
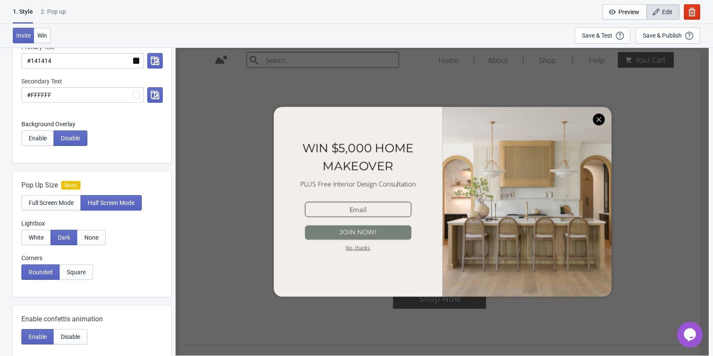
scroll to position [214, 0]
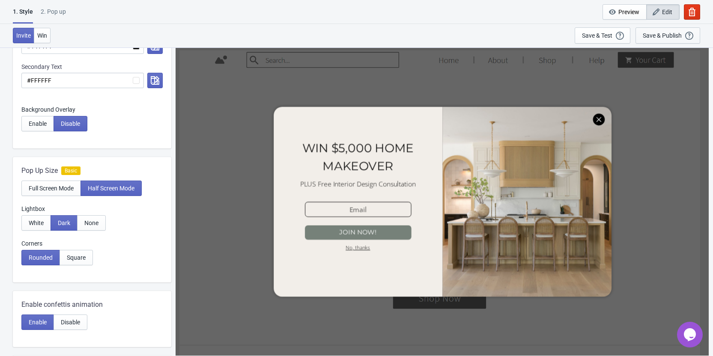
type input "#f2eee9"
click at [661, 34] on div "Save & Publish" at bounding box center [662, 35] width 39 height 7
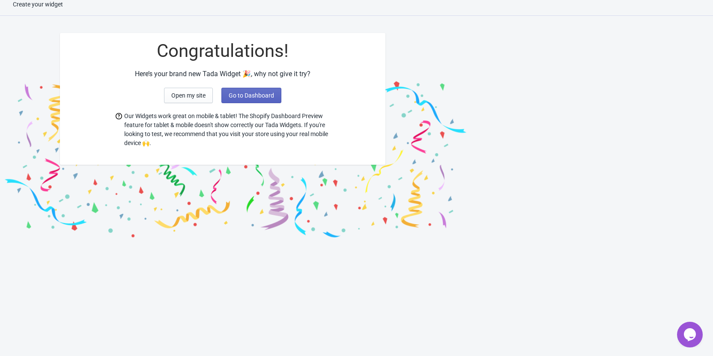
scroll to position [9, 0]
click at [226, 94] on button "Go to Dashboard" at bounding box center [252, 95] width 60 height 15
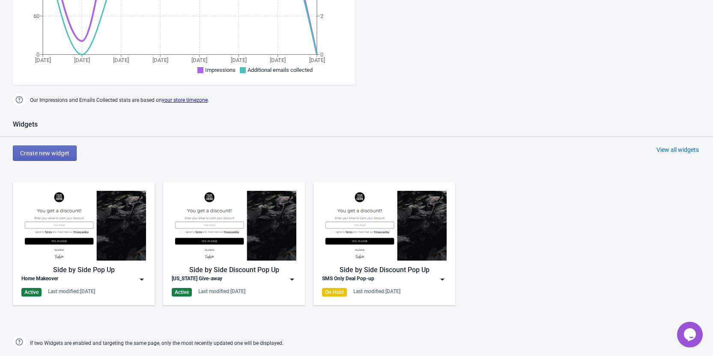
scroll to position [308, 0]
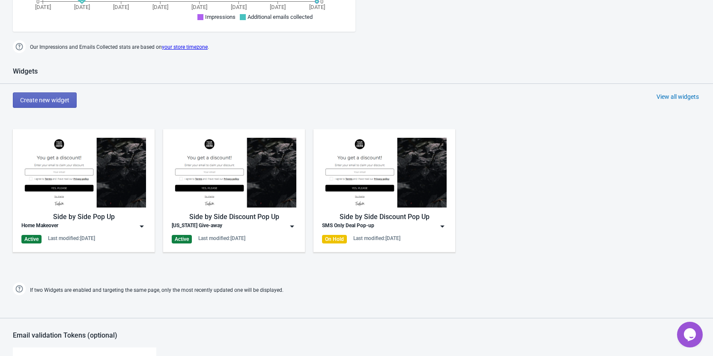
click at [292, 226] on img at bounding box center [292, 226] width 9 height 9
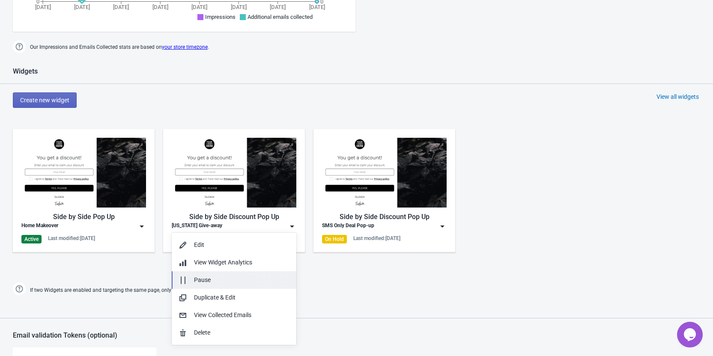
click at [201, 278] on div "Pause" at bounding box center [242, 280] width 96 height 9
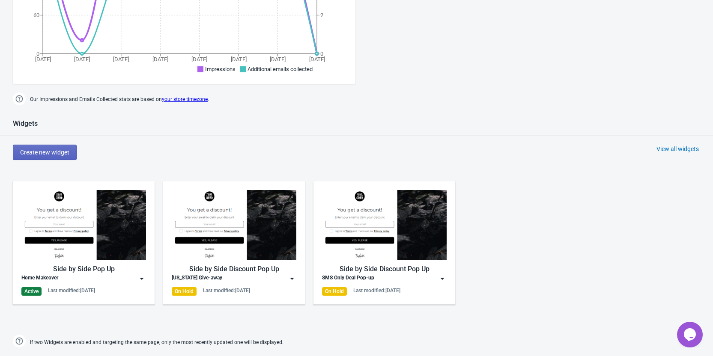
scroll to position [343, 0]
